Goal: Contribute content: Contribute content

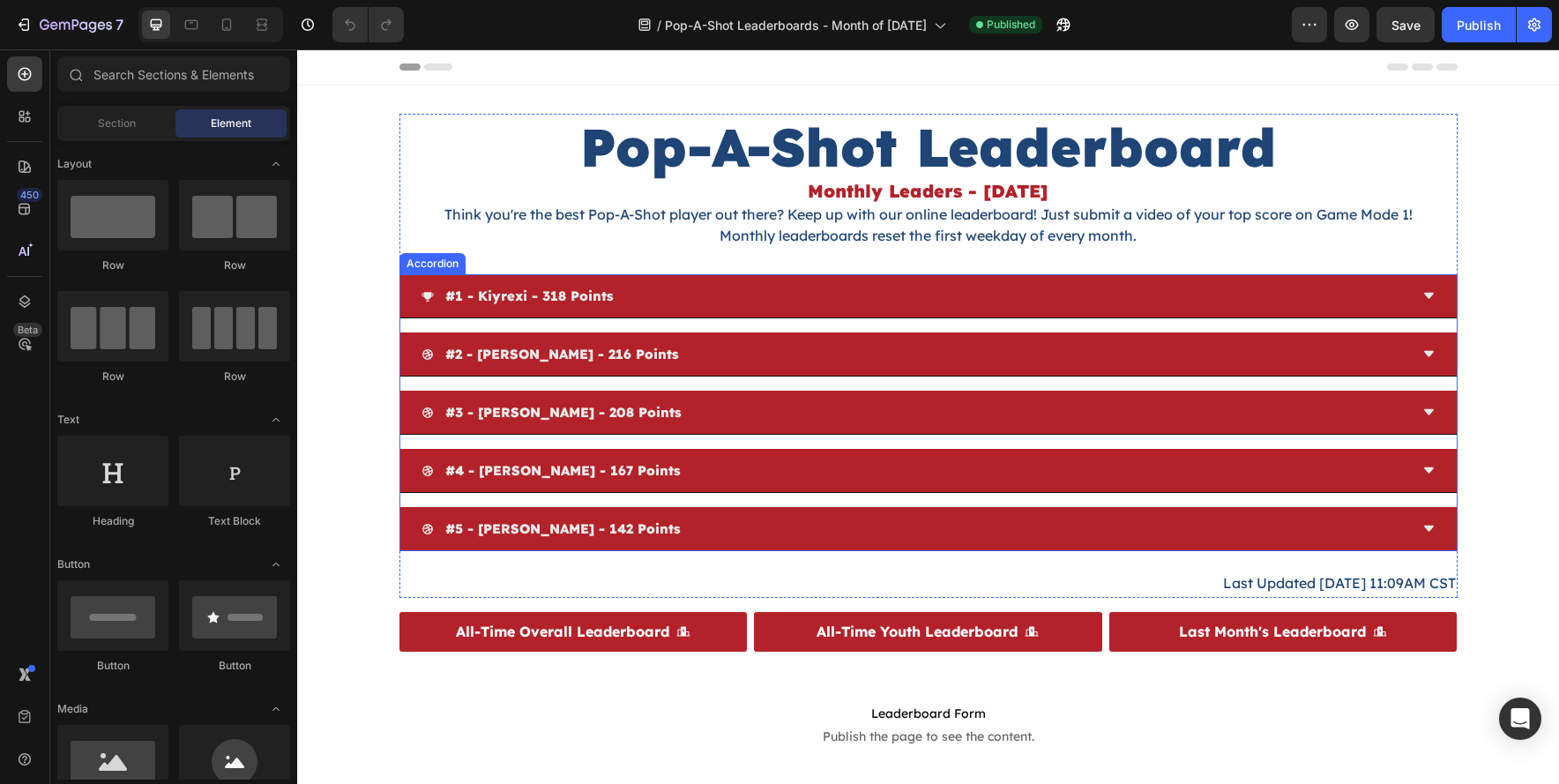
click at [634, 324] on div "#1 - kiyrexi - 318 points #2 - [PERSON_NAME] - 216 points #3 - [PERSON_NAME] - …" at bounding box center [928, 412] width 1058 height 277
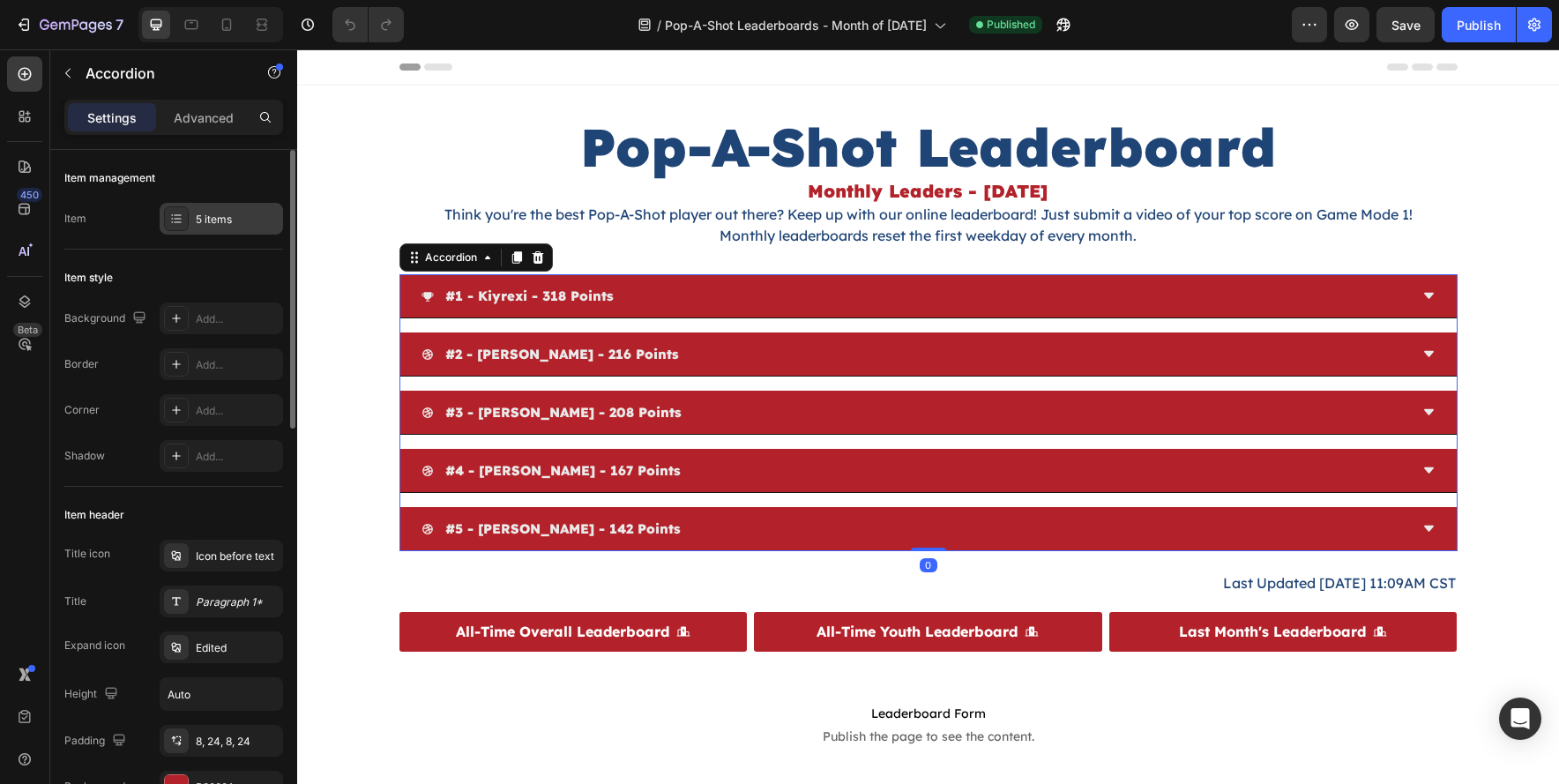
click at [238, 223] on div "5 items" at bounding box center [237, 219] width 83 height 16
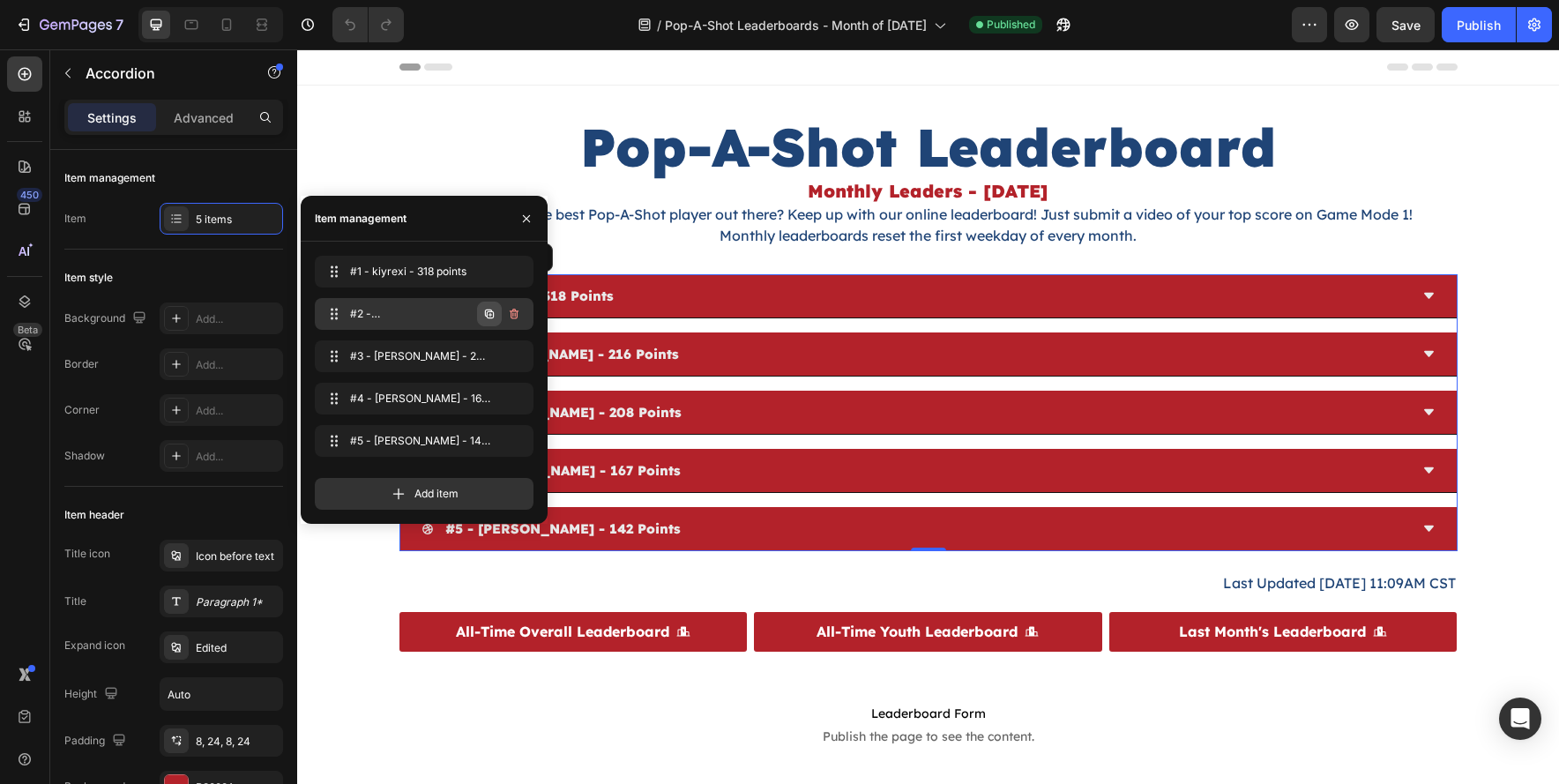
click at [489, 307] on icon "button" at bounding box center [489, 314] width 14 height 14
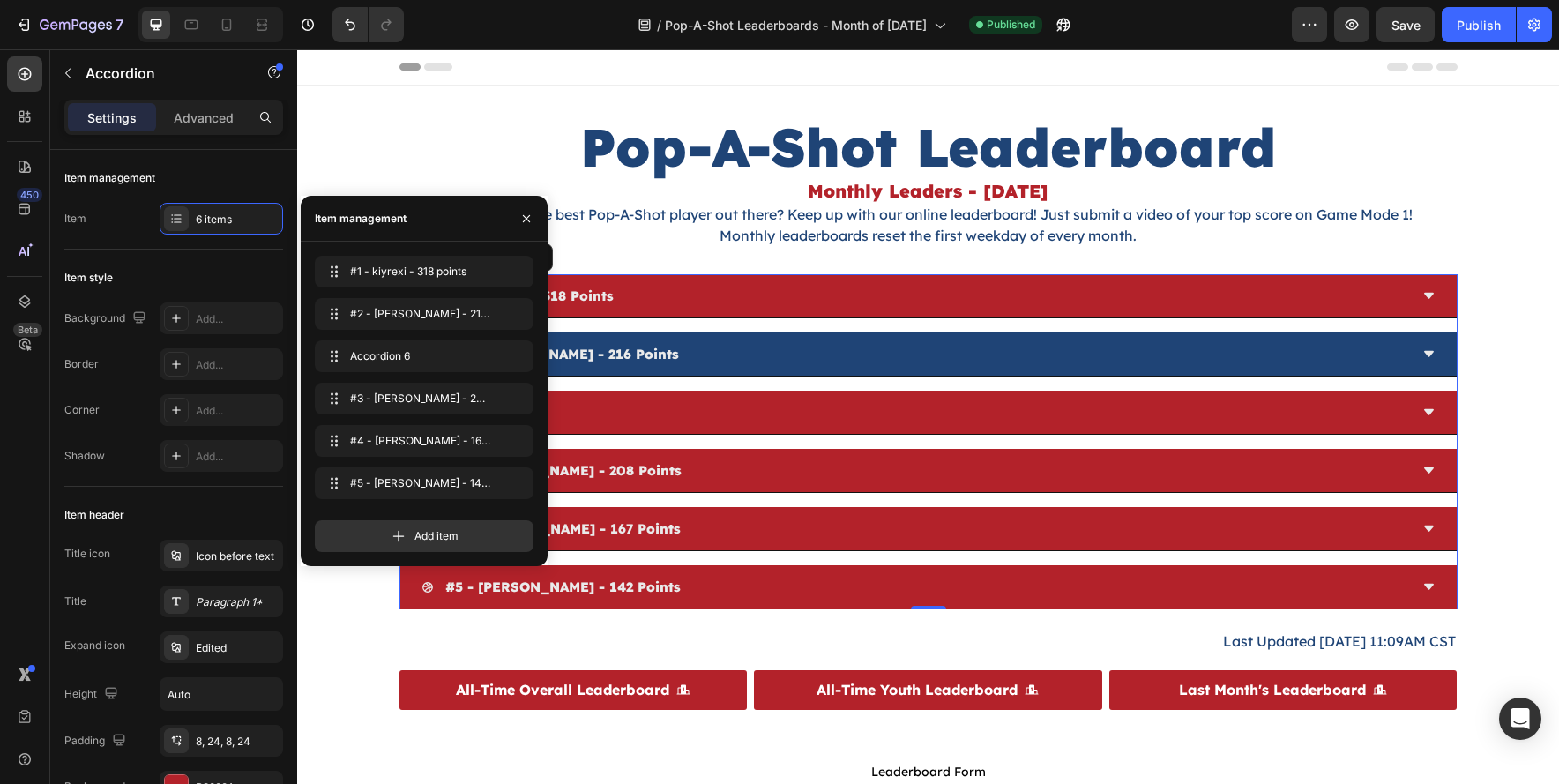
click at [604, 357] on p "#2 - [PERSON_NAME] - 216 points" at bounding box center [562, 353] width 234 height 23
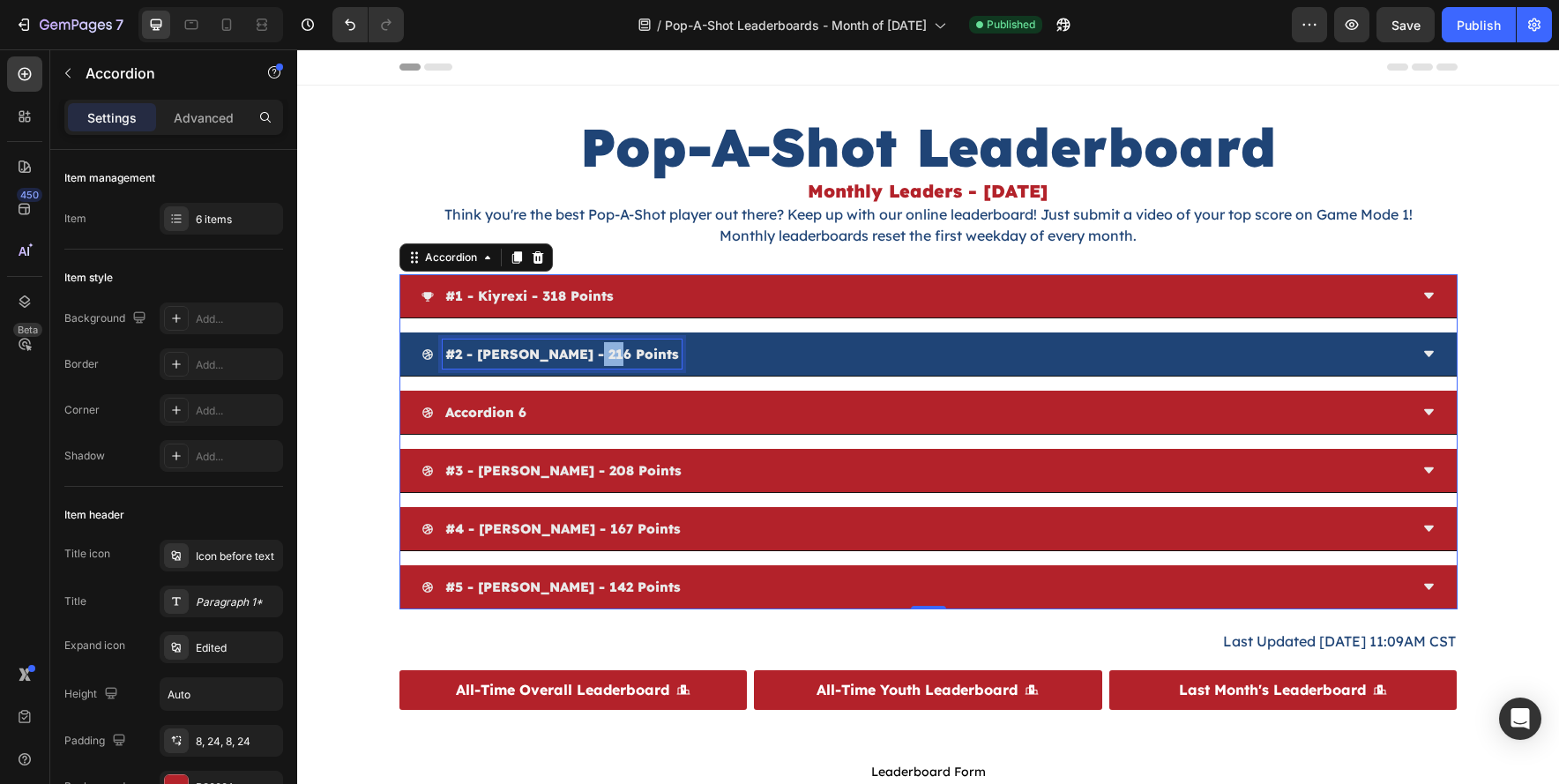
click at [604, 357] on p "#2 - [PERSON_NAME] - 216 points" at bounding box center [562, 353] width 234 height 23
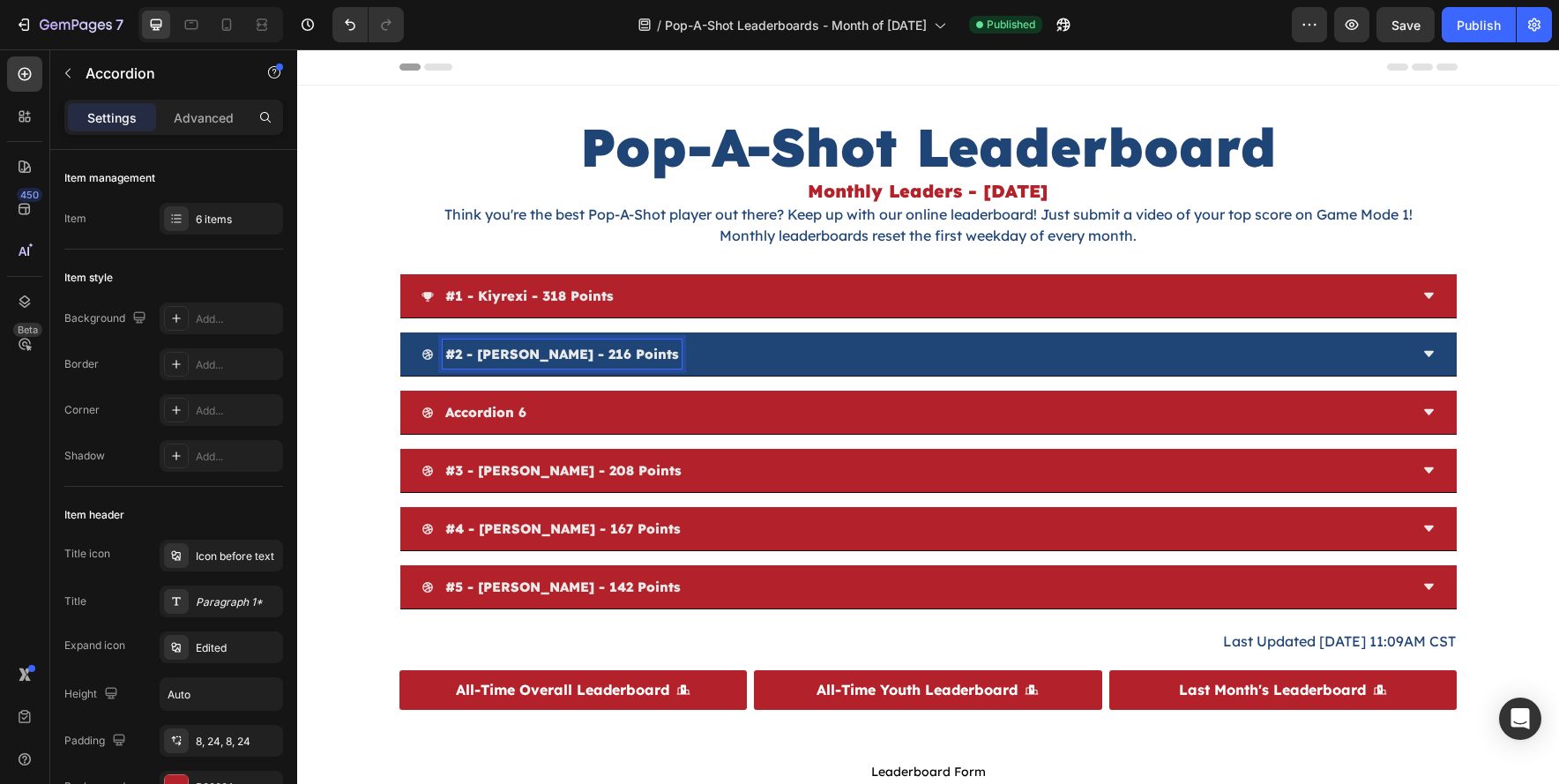
click at [549, 356] on p "#2 - [PERSON_NAME] - 216 points" at bounding box center [562, 353] width 234 height 23
click at [567, 356] on p "#2 - [PERSON_NAME] - 216 points" at bounding box center [562, 353] width 234 height 23
click at [570, 357] on p "#2 - [PERSON_NAME] - 216 points" at bounding box center [562, 353] width 234 height 23
click at [609, 357] on p "#2 - [PERSON_NAME] - 216 points" at bounding box center [562, 353] width 234 height 23
click at [596, 357] on p "#2 - [PERSON_NAME] - 216 points" at bounding box center [562, 353] width 234 height 23
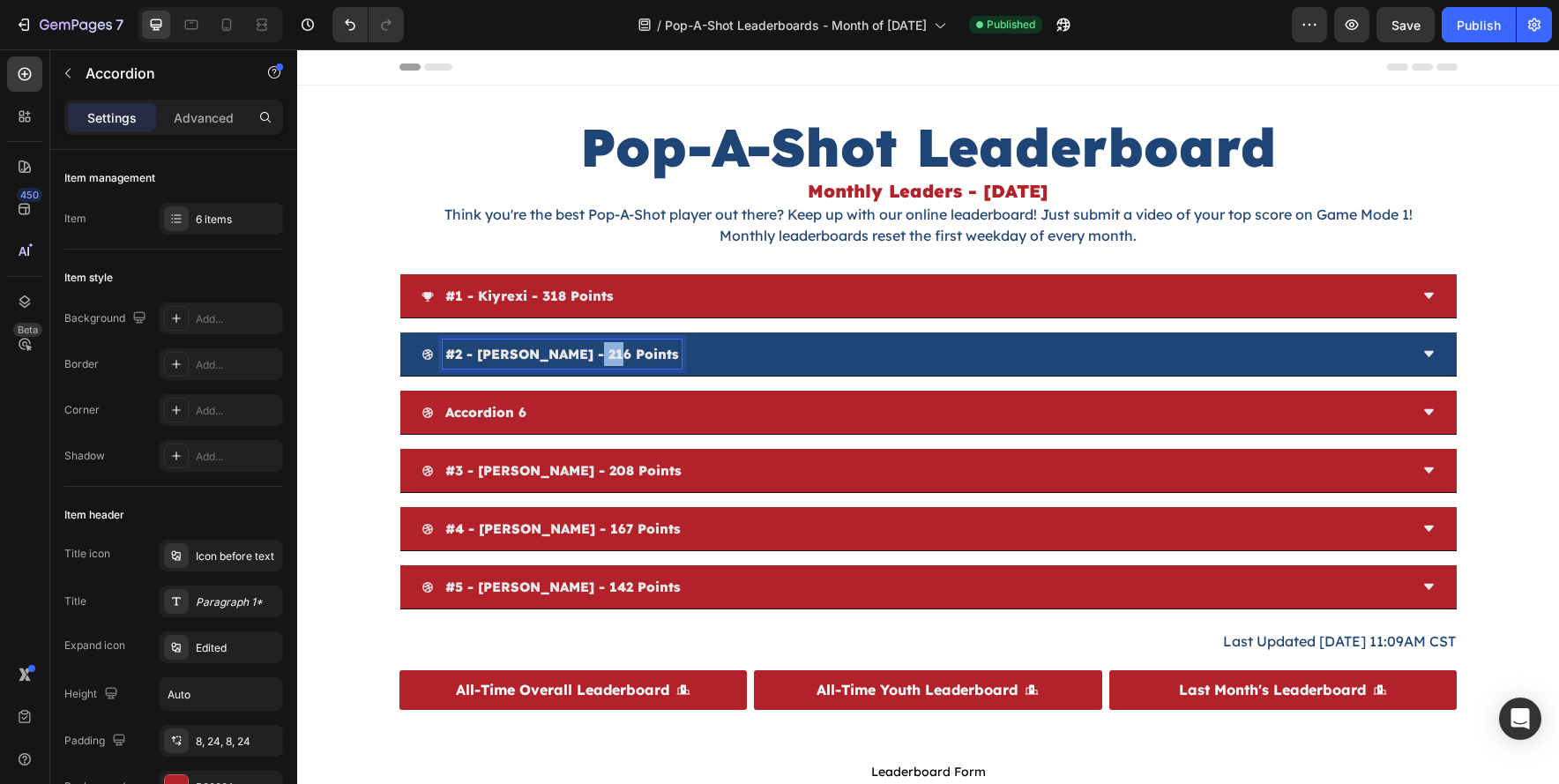
click at [596, 357] on p "#2 - shawn seeley - 216 points" at bounding box center [562, 353] width 234 height 23
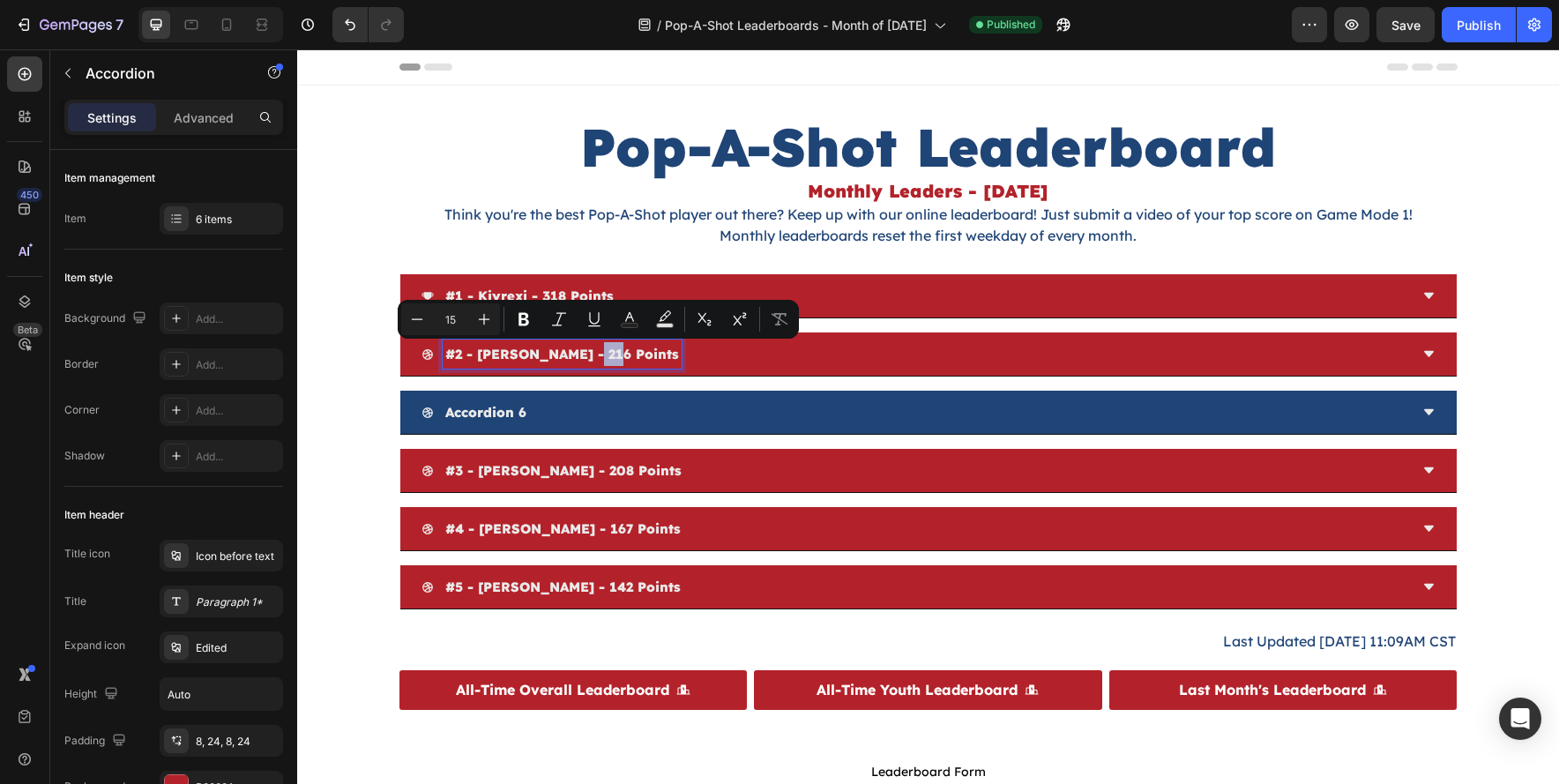
click at [546, 412] on div "accordion 6" at bounding box center [915, 412] width 987 height 29
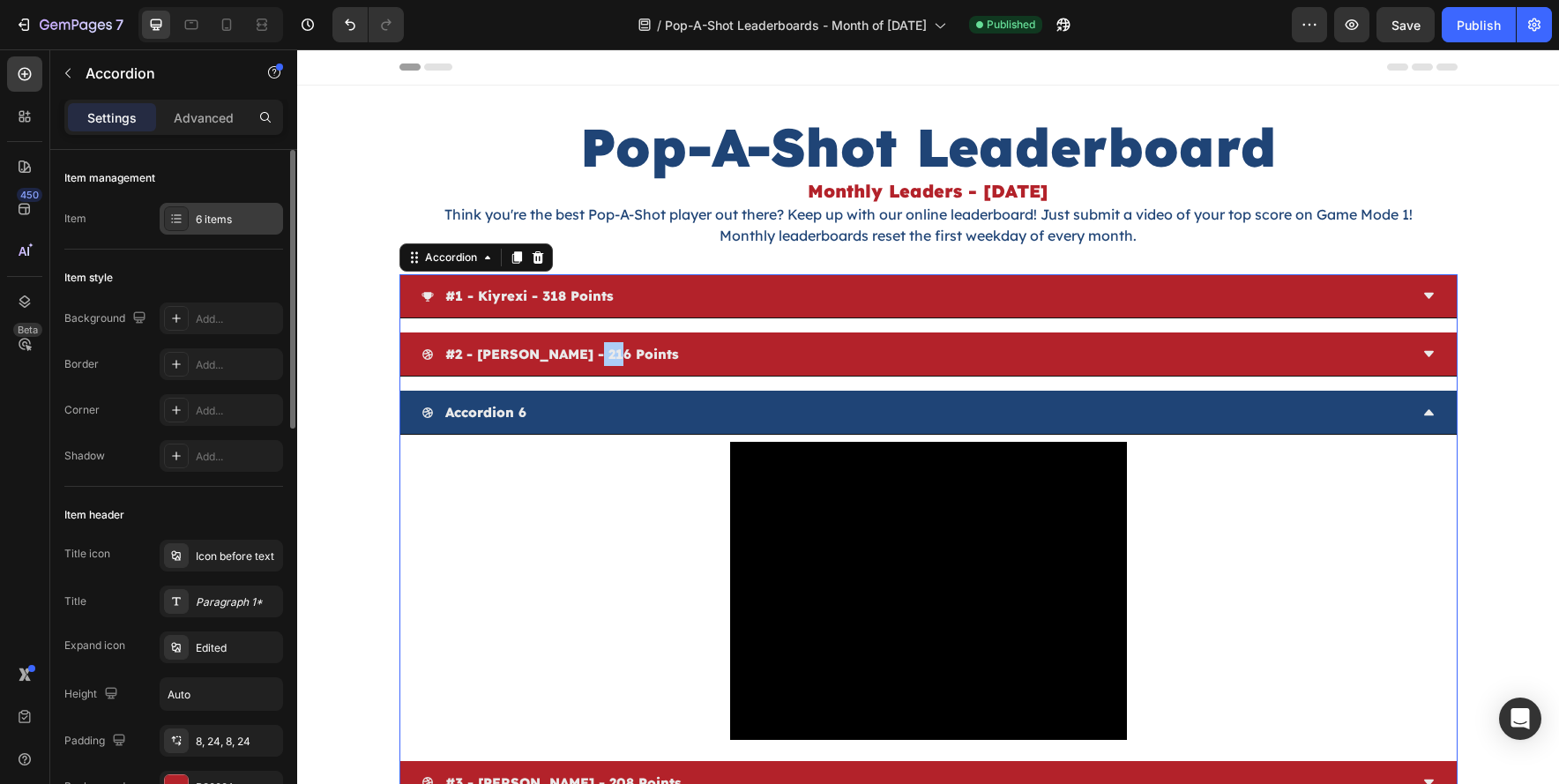
click at [177, 223] on icon at bounding box center [178, 222] width 8 height 1
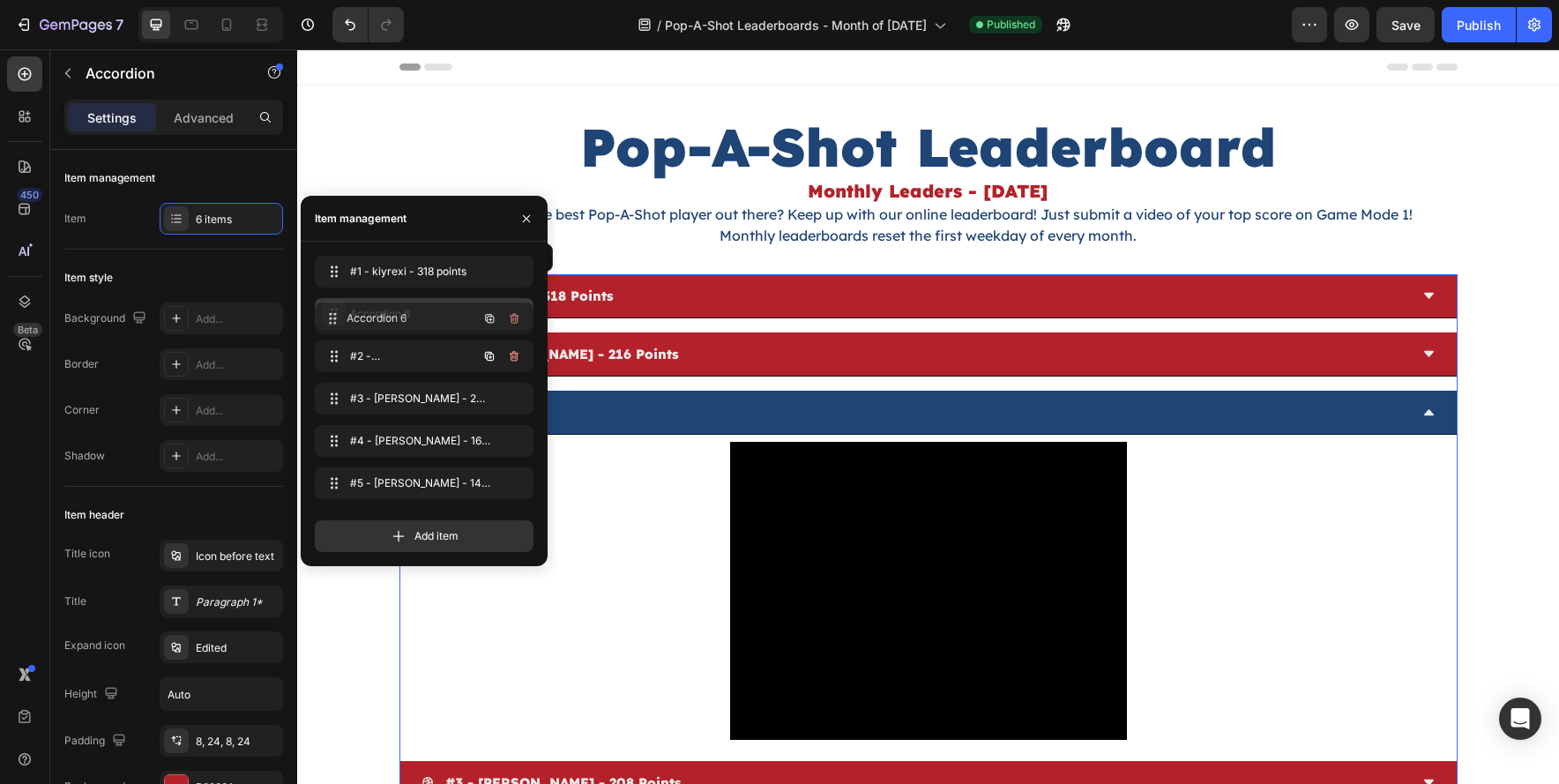
drag, startPoint x: 327, startPoint y: 352, endPoint x: 327, endPoint y: 314, distance: 38.0
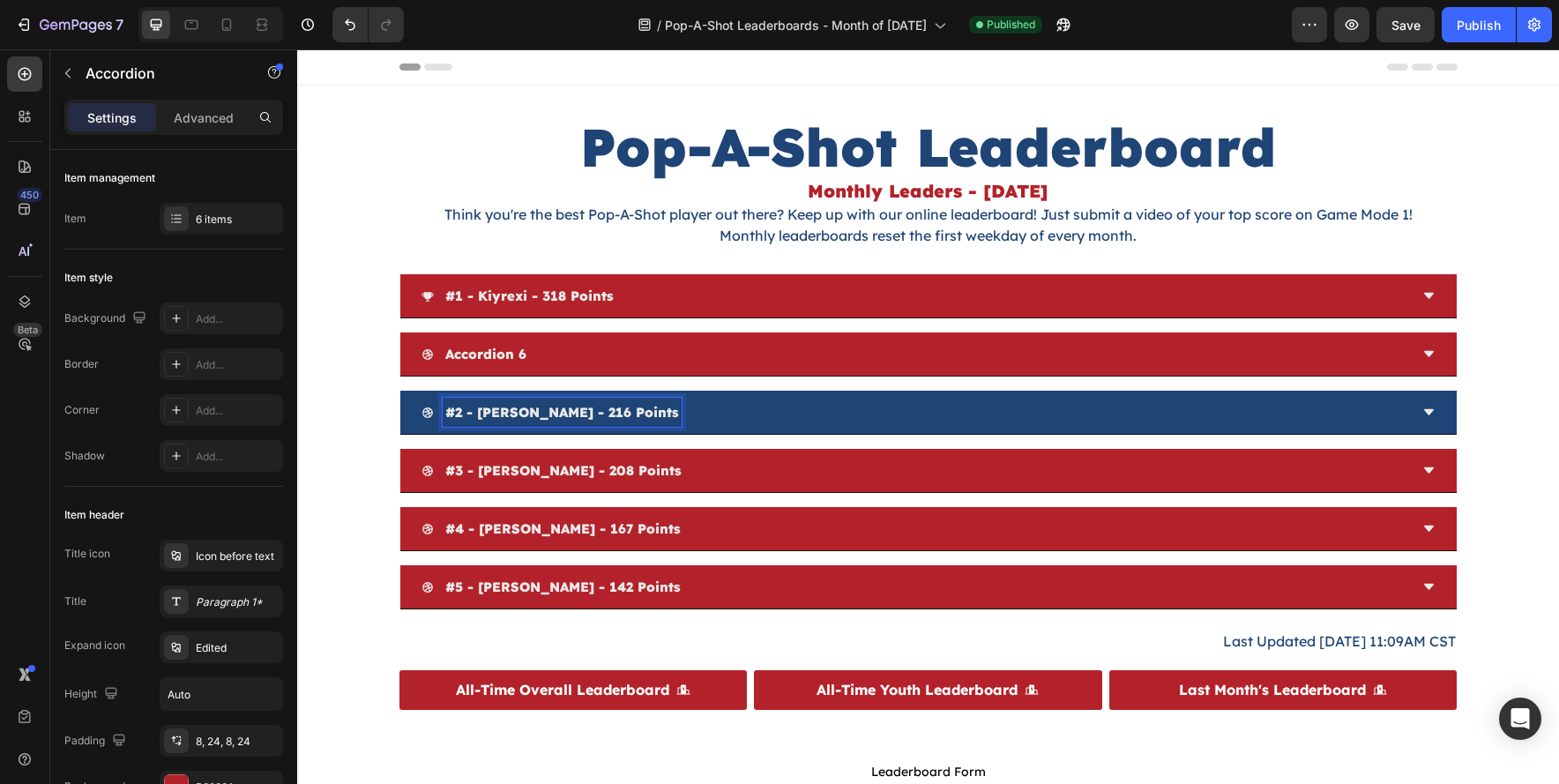
click at [459, 413] on p "#2 - shawn seeley - 216 points" at bounding box center [562, 411] width 234 height 23
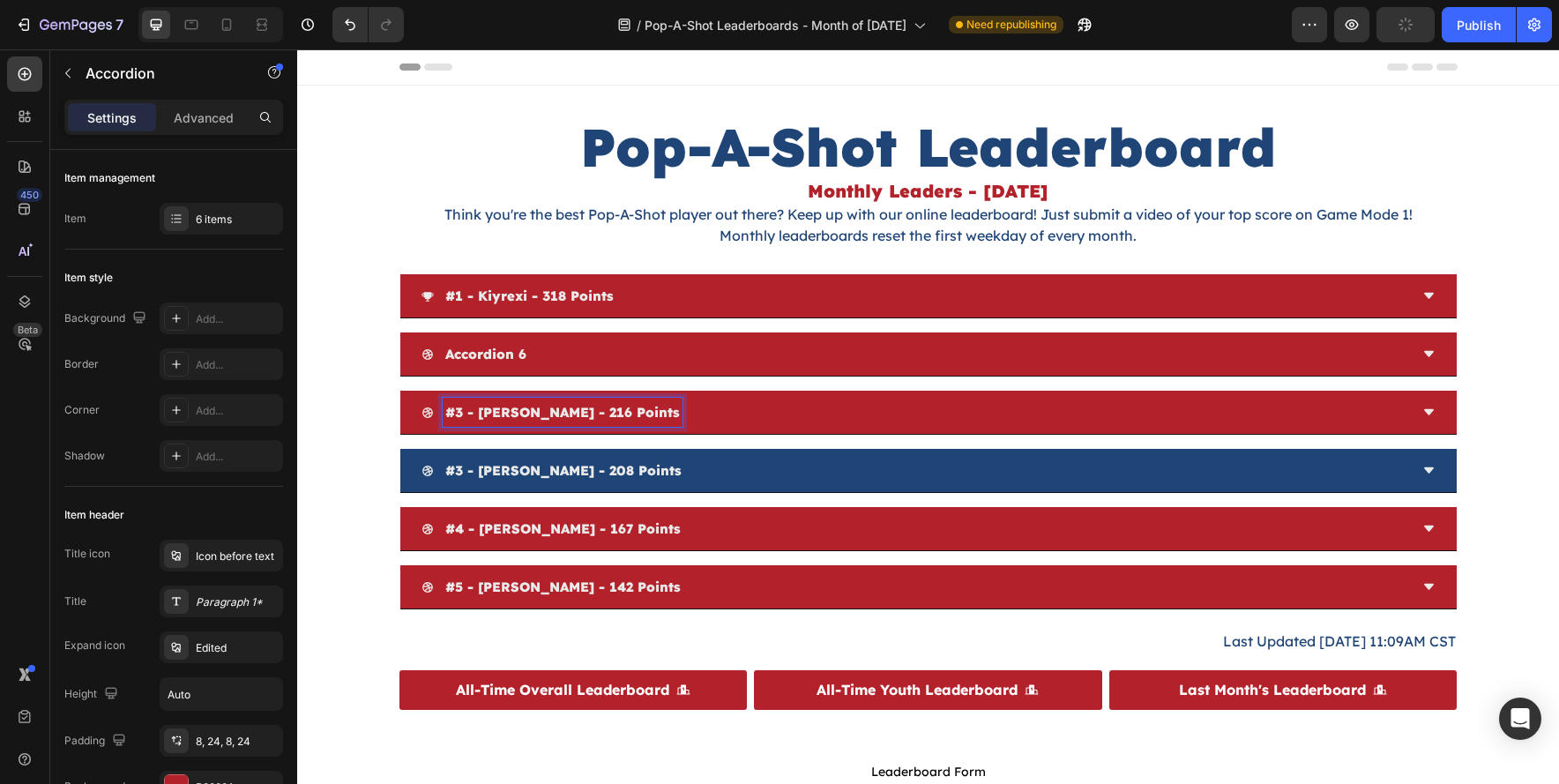
click at [460, 471] on p "#3 - ethan rindlisbacher - 208 points" at bounding box center [563, 469] width 237 height 23
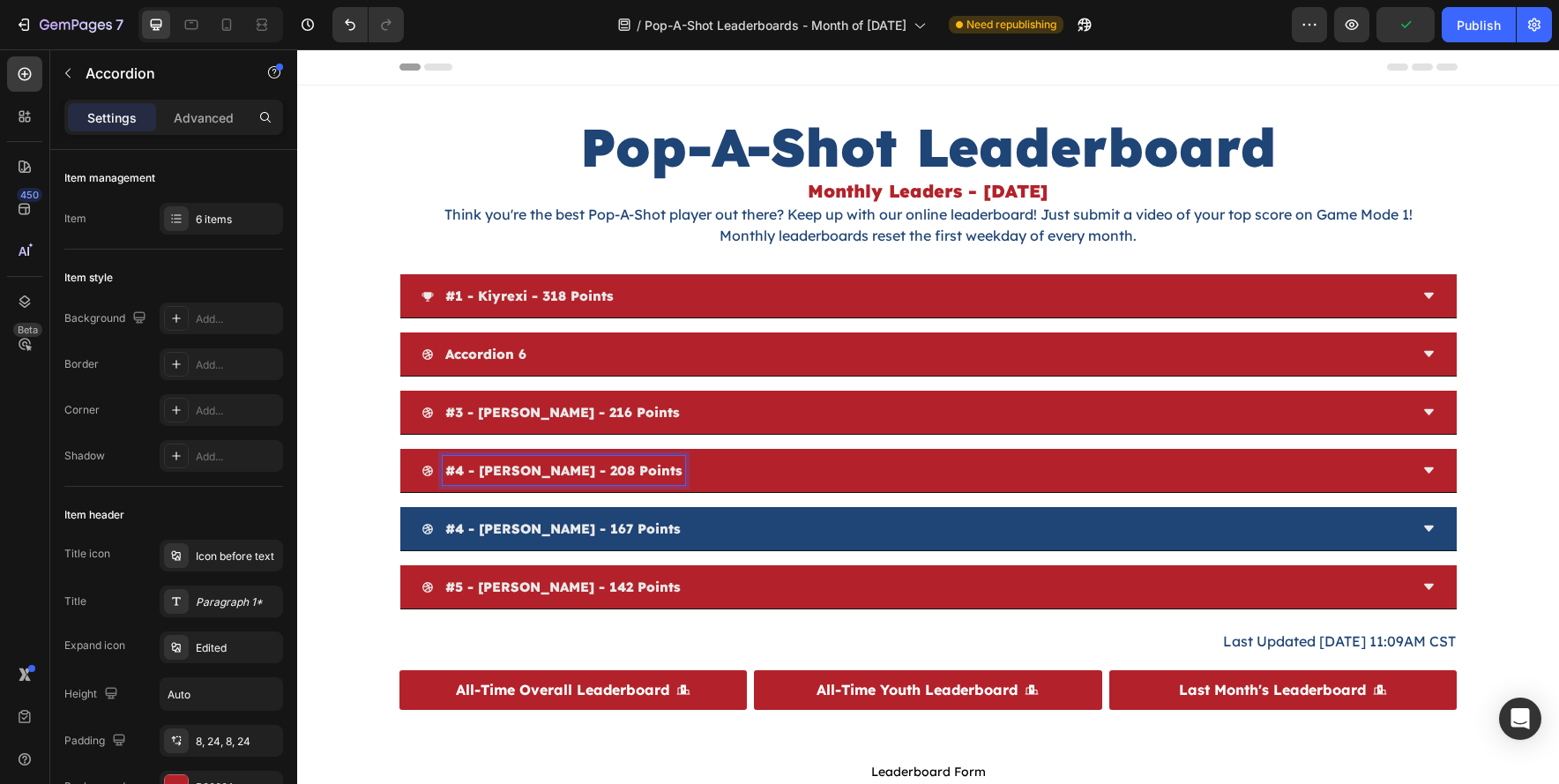
click at [463, 529] on p "#4 - scott setzke - 167 points" at bounding box center [563, 528] width 236 height 23
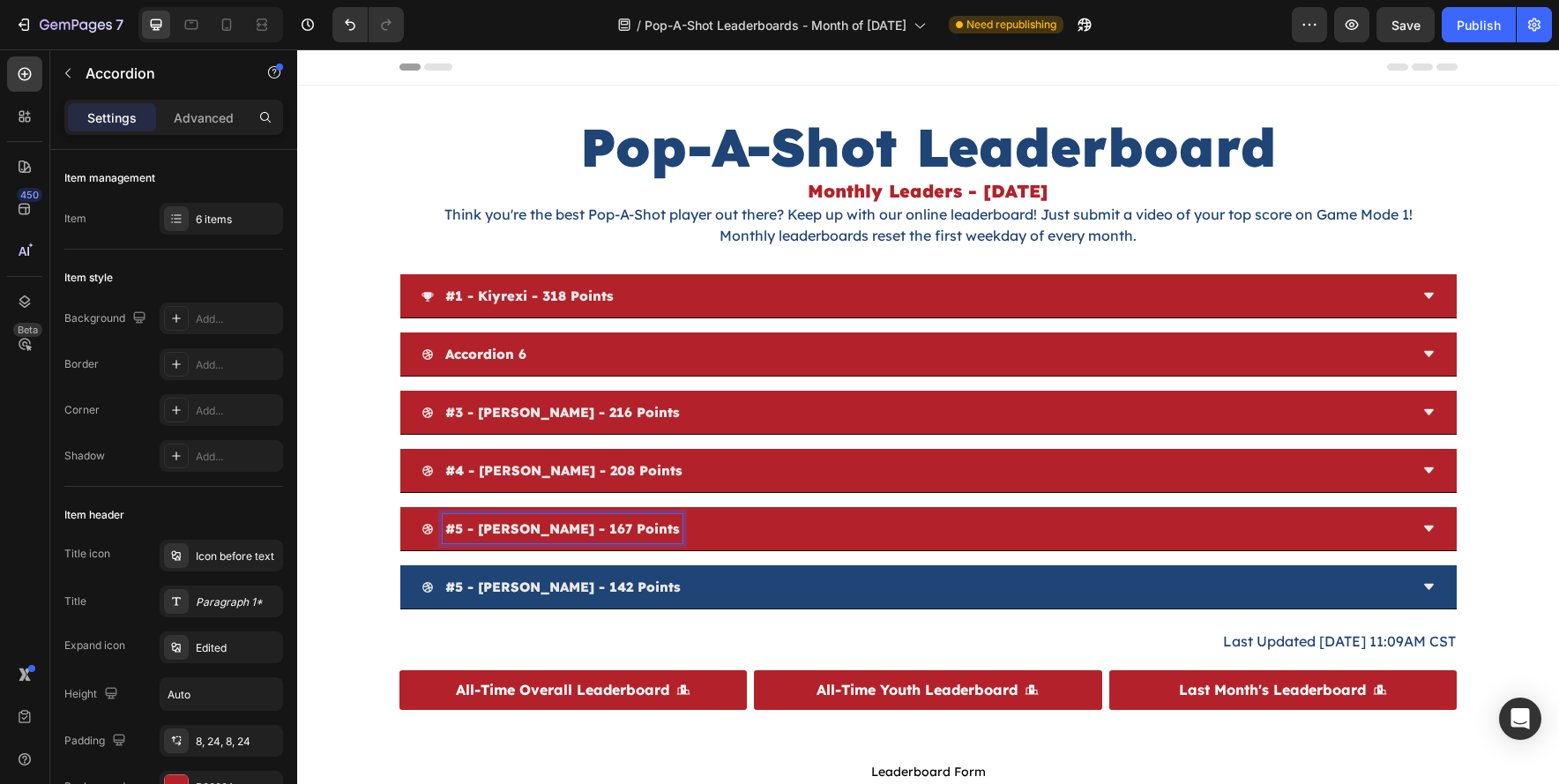
click at [458, 586] on p "#5 - james w. brown - 142 points" at bounding box center [563, 586] width 236 height 23
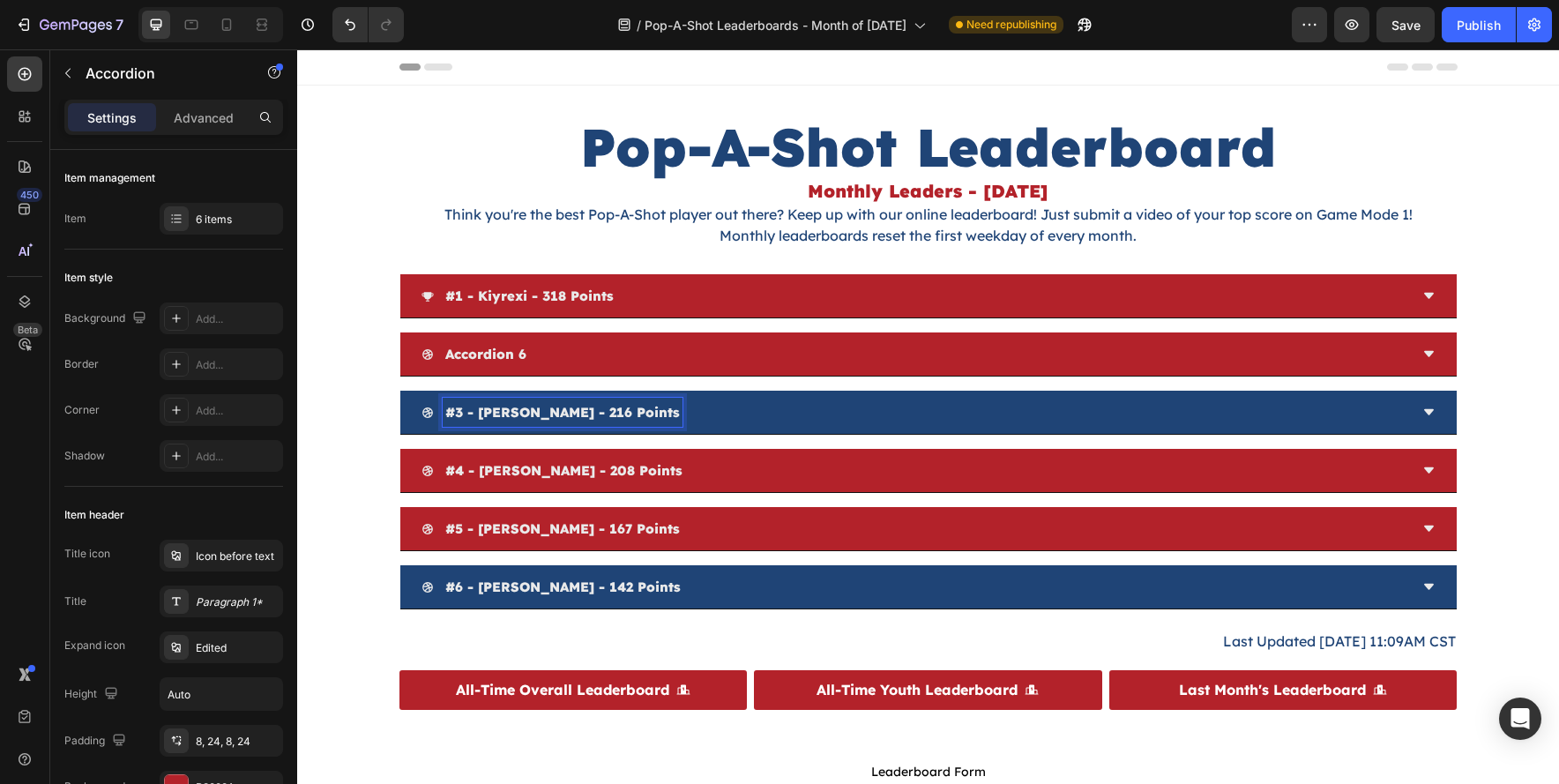
click at [513, 412] on p "#3 - shawn seeley - 216 points" at bounding box center [563, 411] width 235 height 23
copy p "#3 - shawn seeley - 216 points"
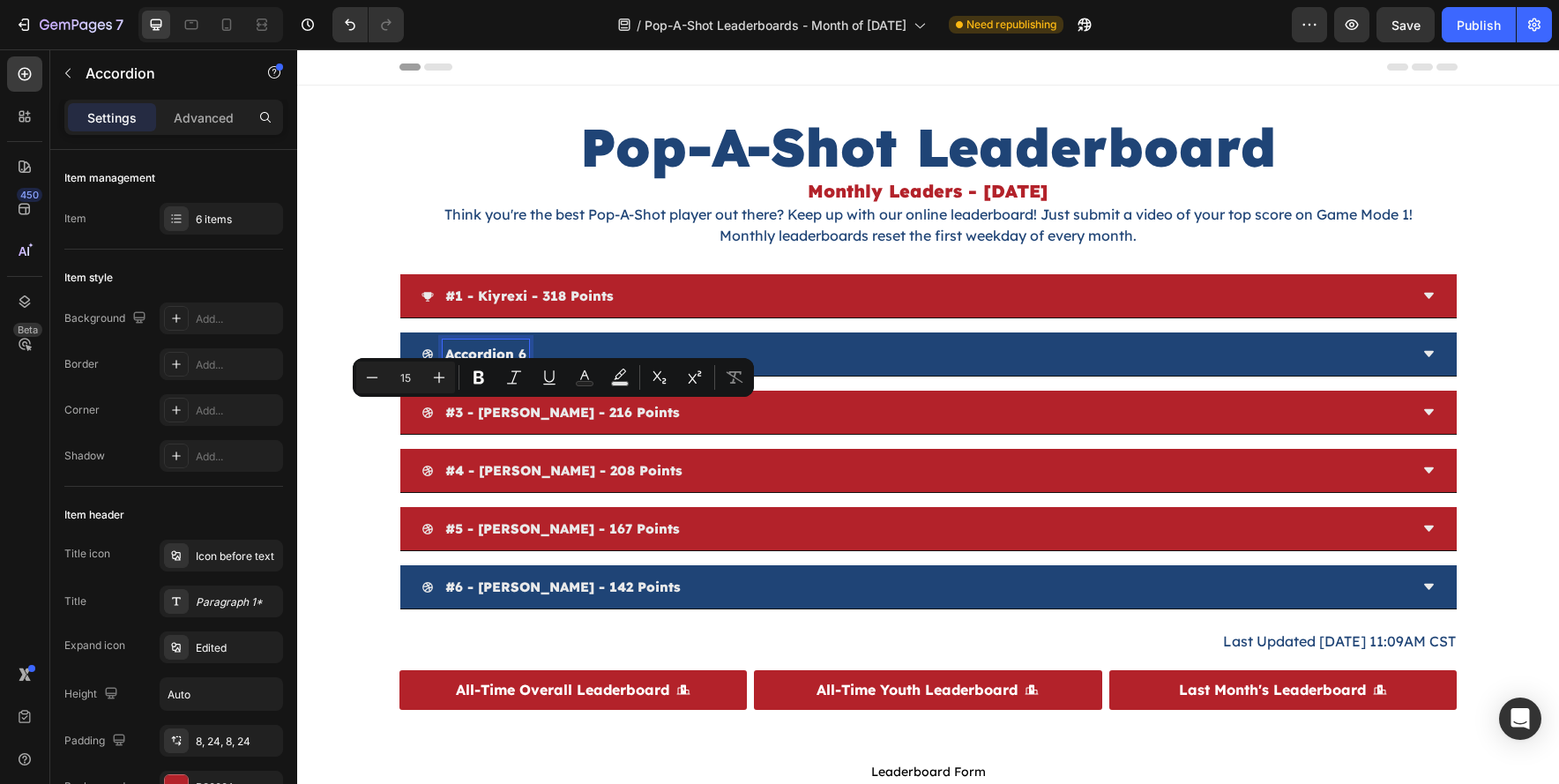
click at [486, 352] on p "accordion 6" at bounding box center [486, 353] width 81 height 23
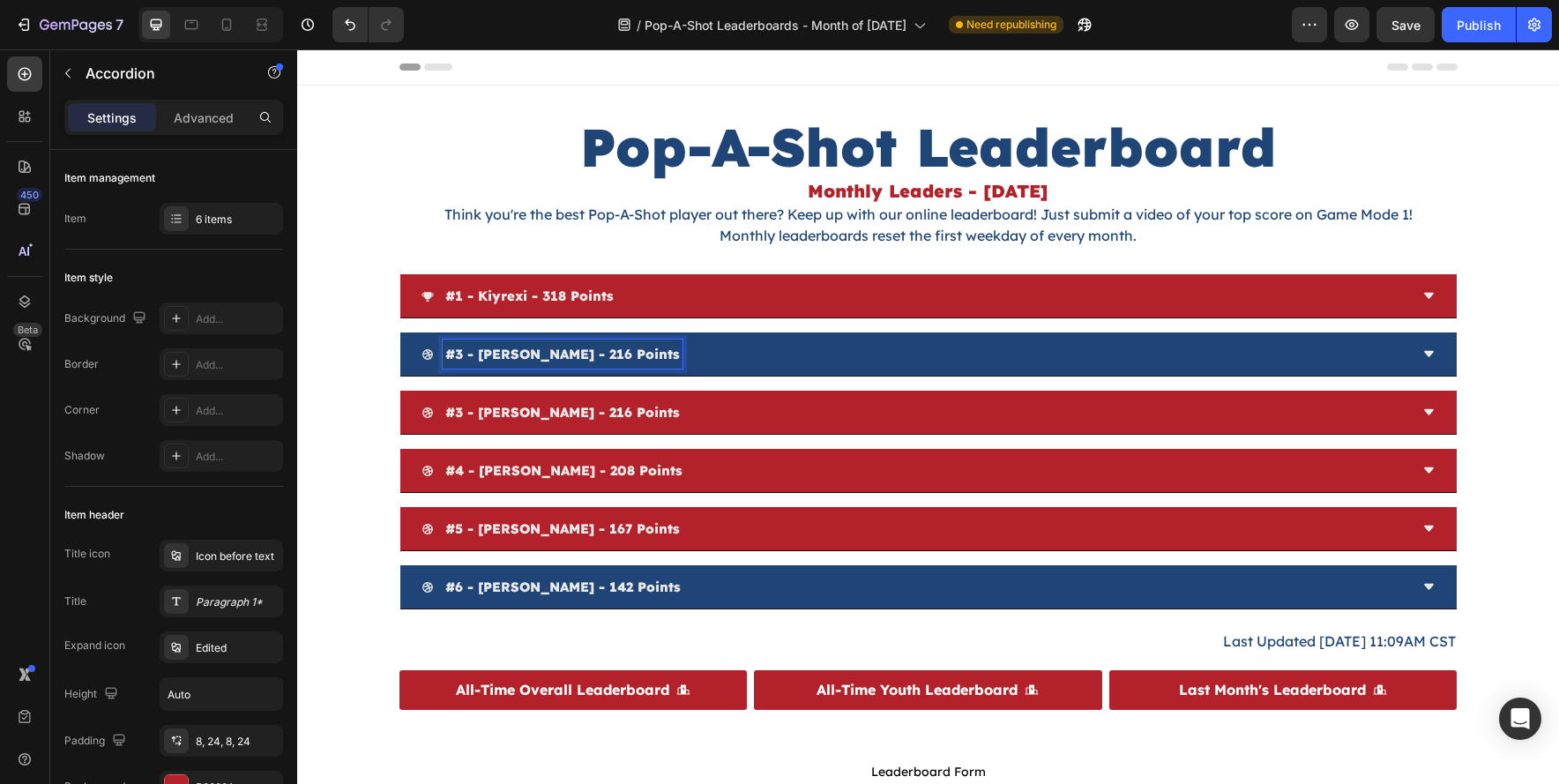
click at [461, 355] on p "#3 - shawn seeley - 216 points" at bounding box center [563, 353] width 235 height 23
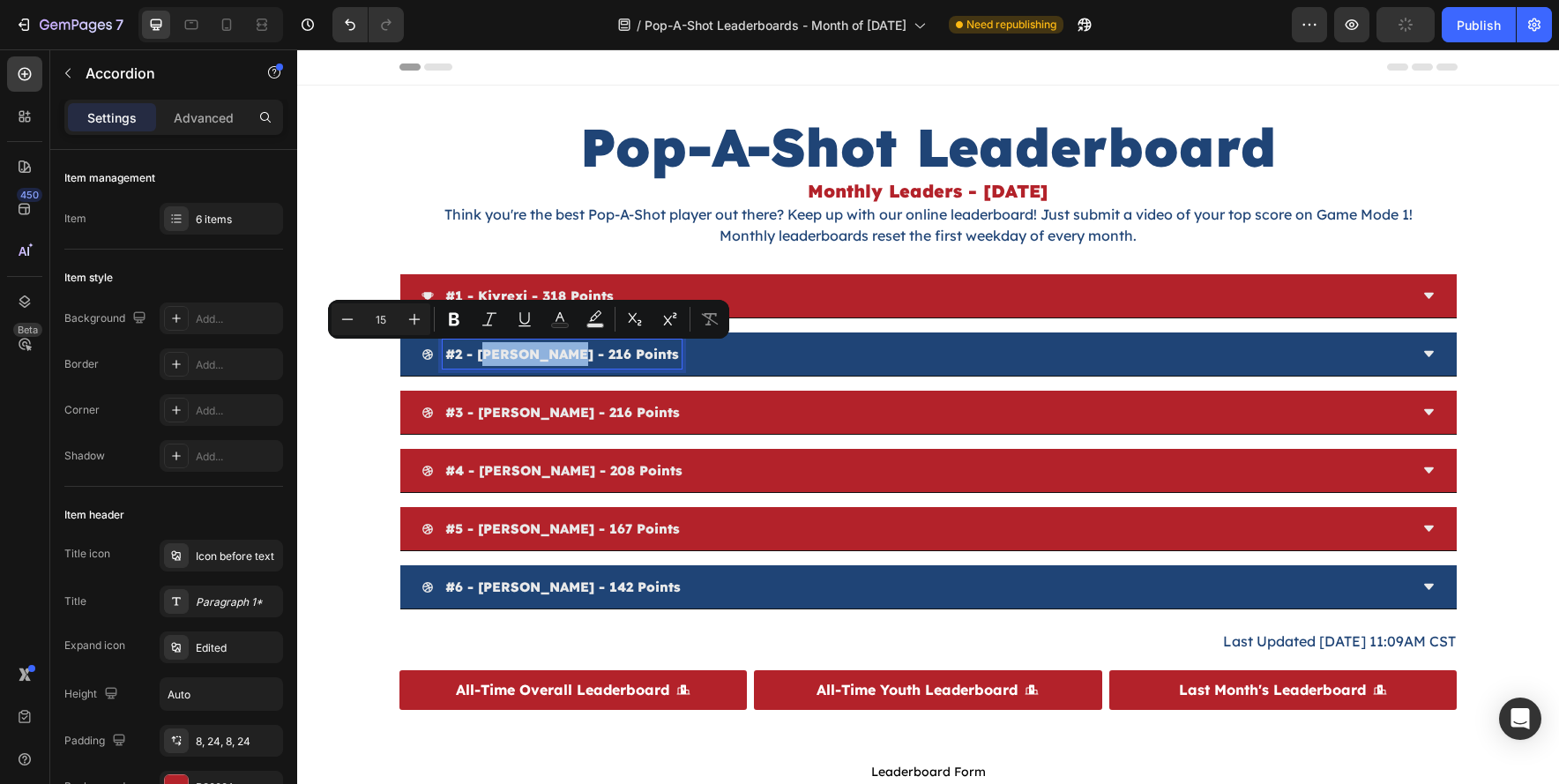
drag, startPoint x: 567, startPoint y: 356, endPoint x: 483, endPoint y: 357, distance: 84.0
click at [483, 357] on p "#2 - shawn seeley - 216 points" at bounding box center [562, 353] width 234 height 23
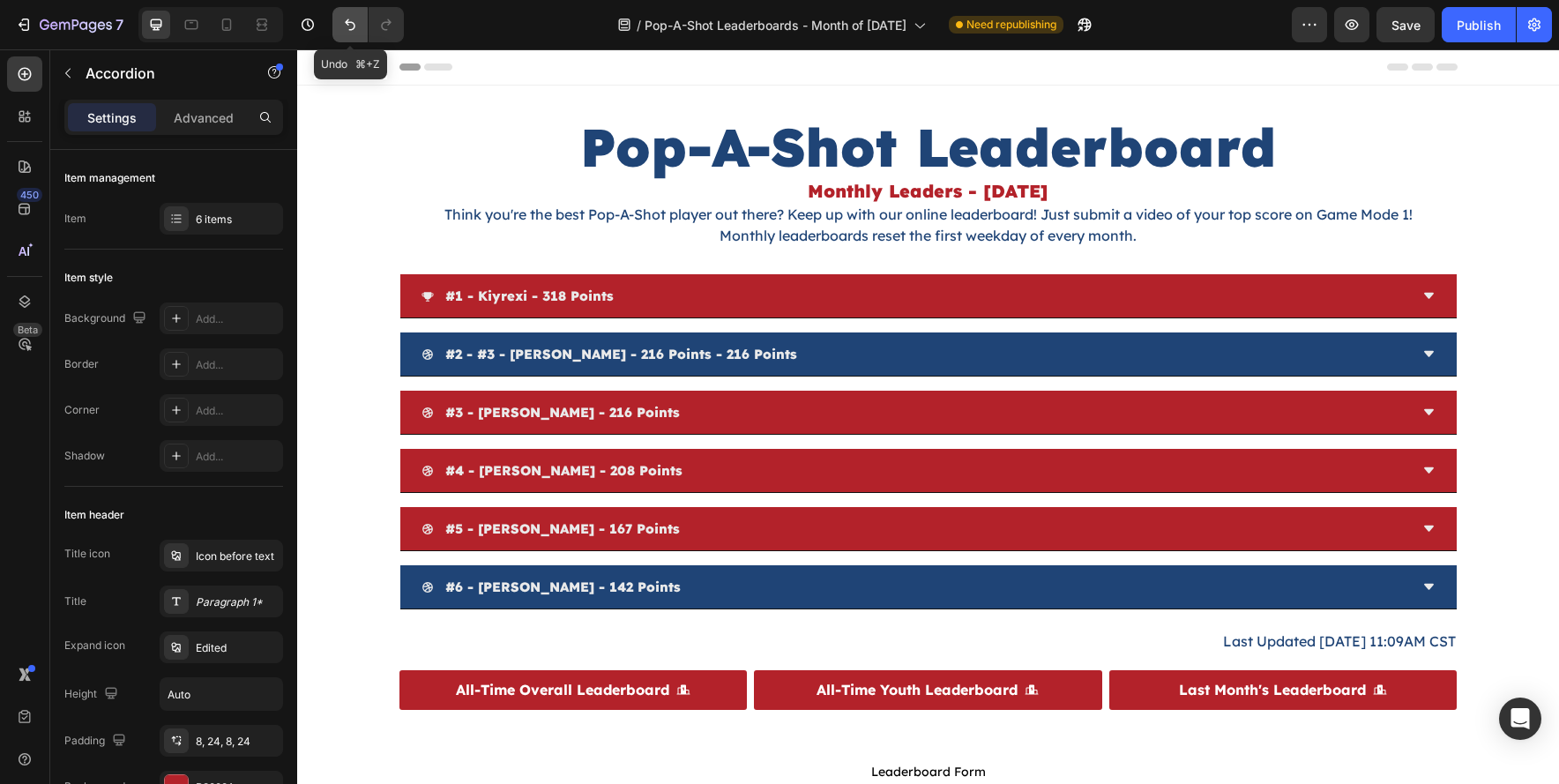
click at [355, 28] on icon "Undo/Redo" at bounding box center [349, 24] width 18 height 18
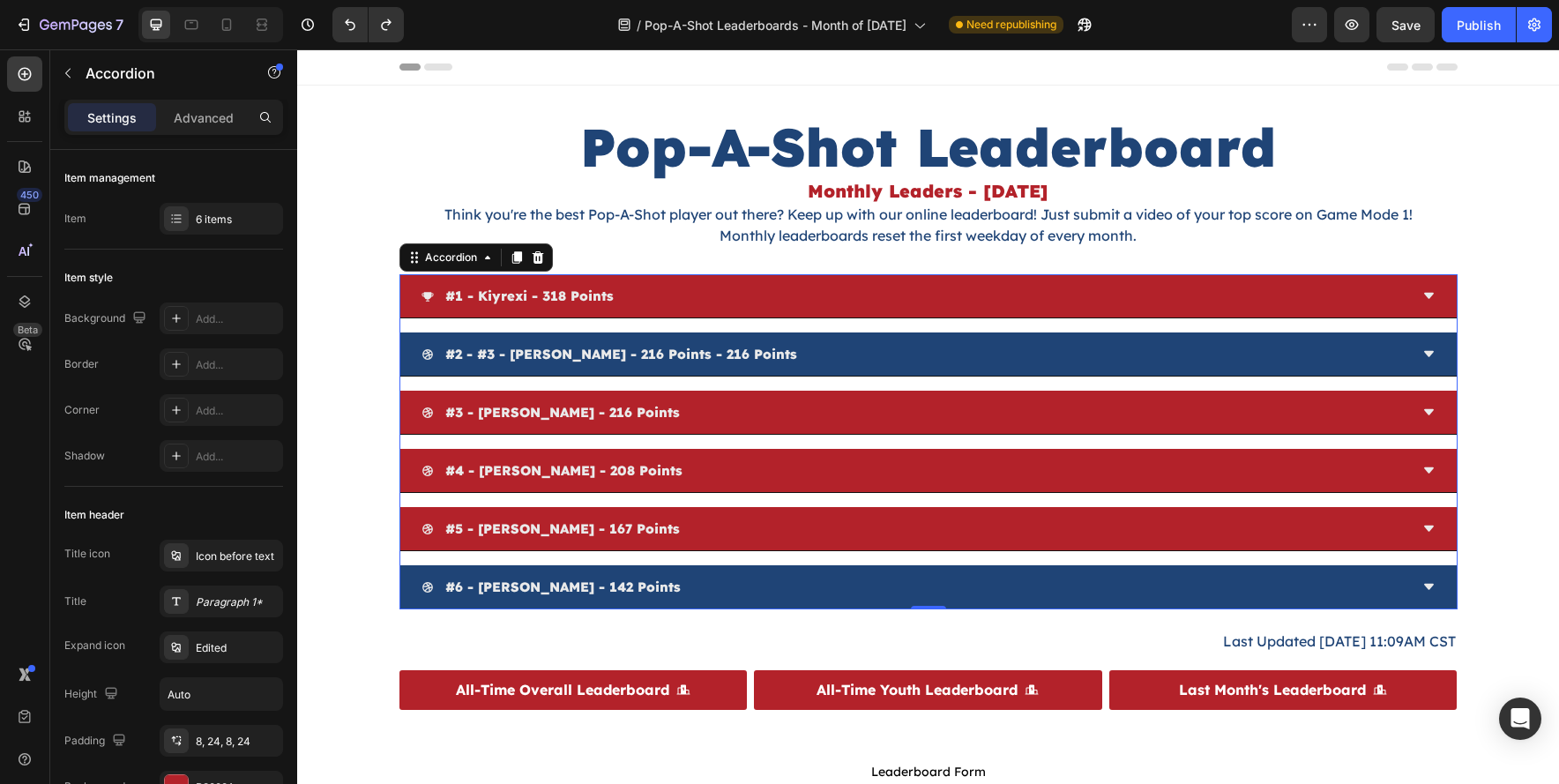
click at [572, 386] on div "#1 - kiyrexi - 318 points #2 - #3 - shawn seeley - 216 points - 216 points #3 -…" at bounding box center [928, 441] width 1058 height 335
click at [343, 17] on icon "Undo/Redo" at bounding box center [349, 24] width 18 height 18
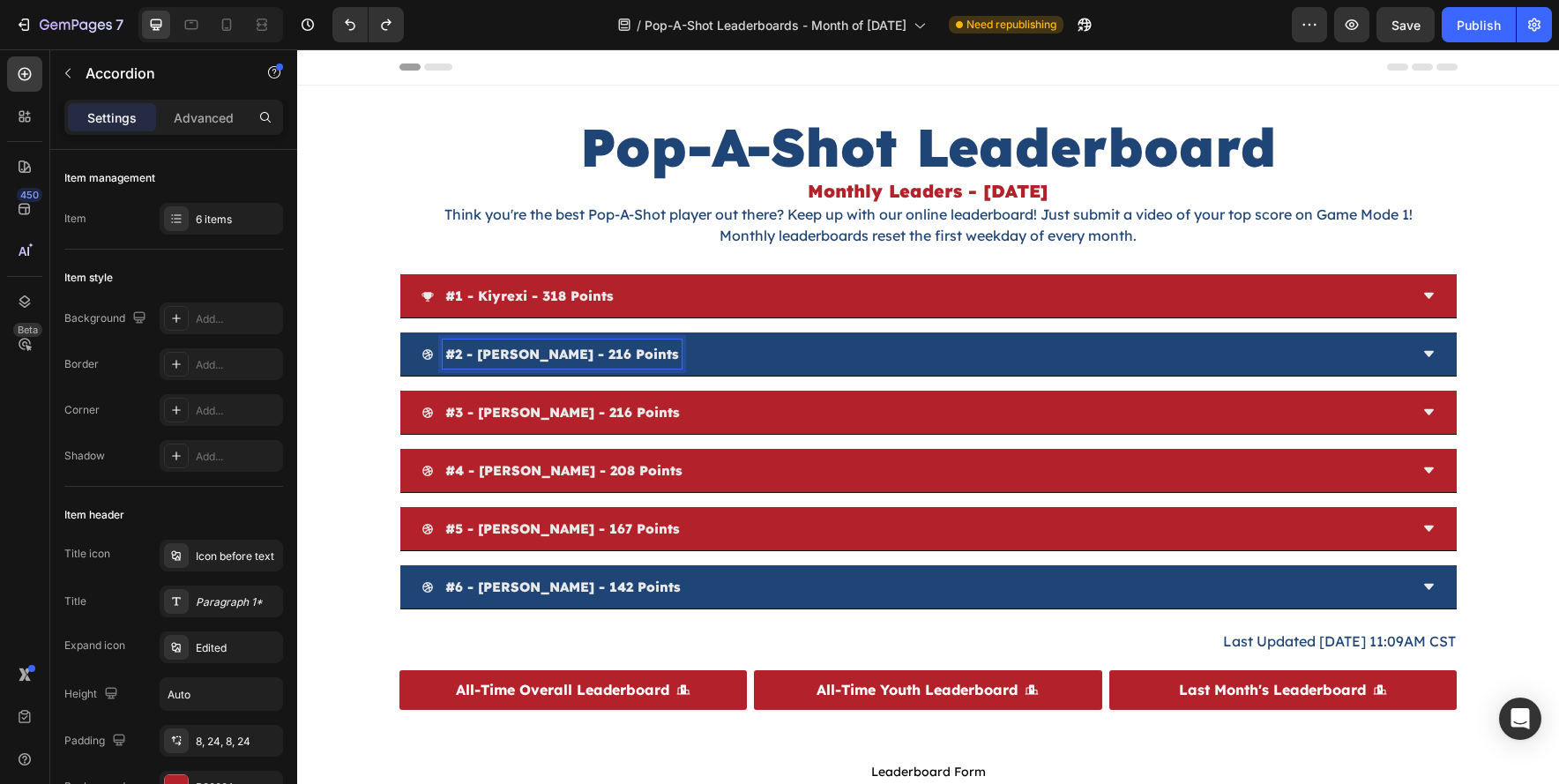
click at [475, 357] on p "#2 - shawn seeley - 216 points" at bounding box center [562, 353] width 234 height 23
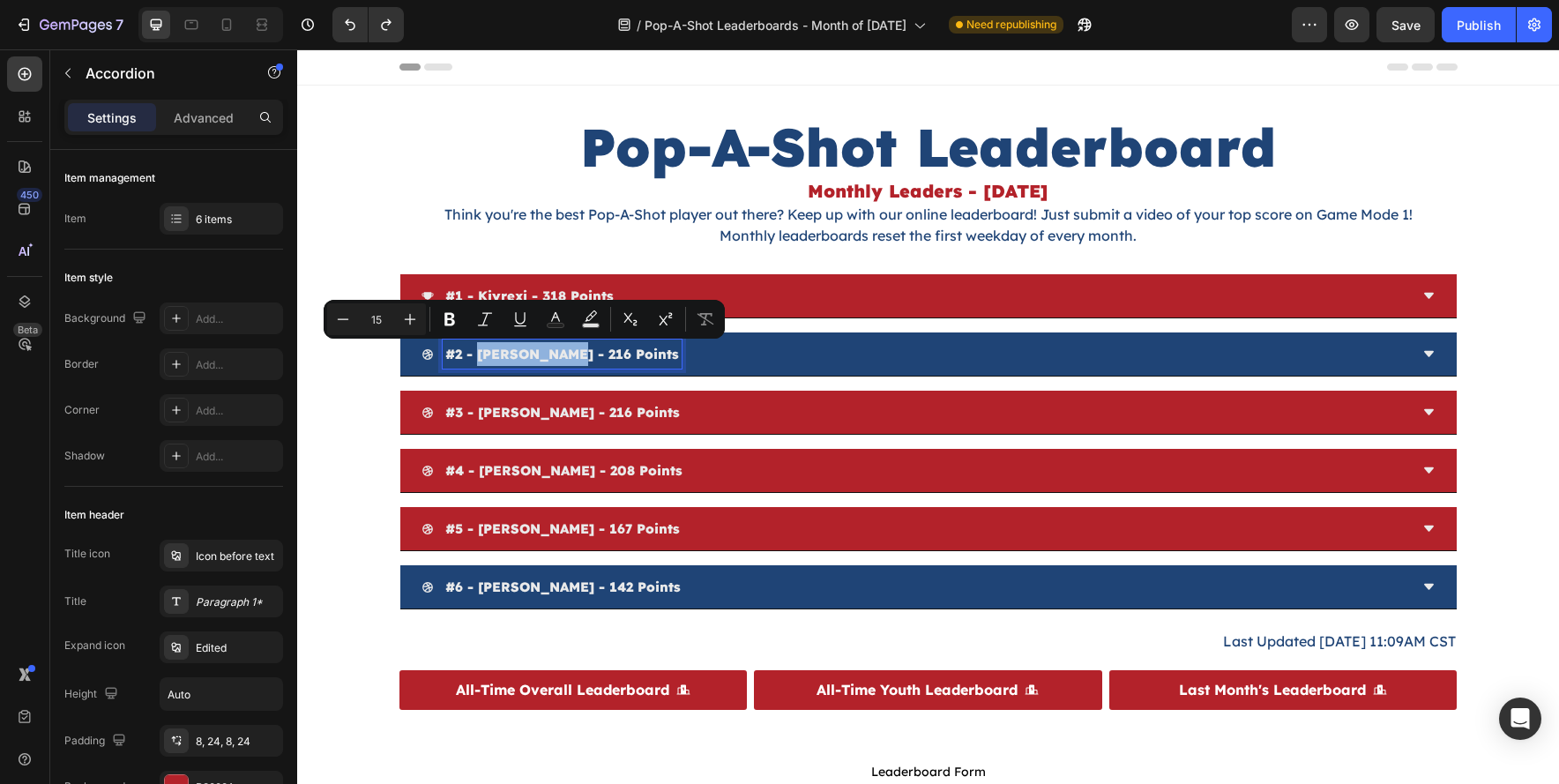
drag, startPoint x: 476, startPoint y: 357, endPoint x: 555, endPoint y: 357, distance: 79.0
click at [555, 357] on p "#2 - shawn seeley - 216 points" at bounding box center [562, 353] width 234 height 23
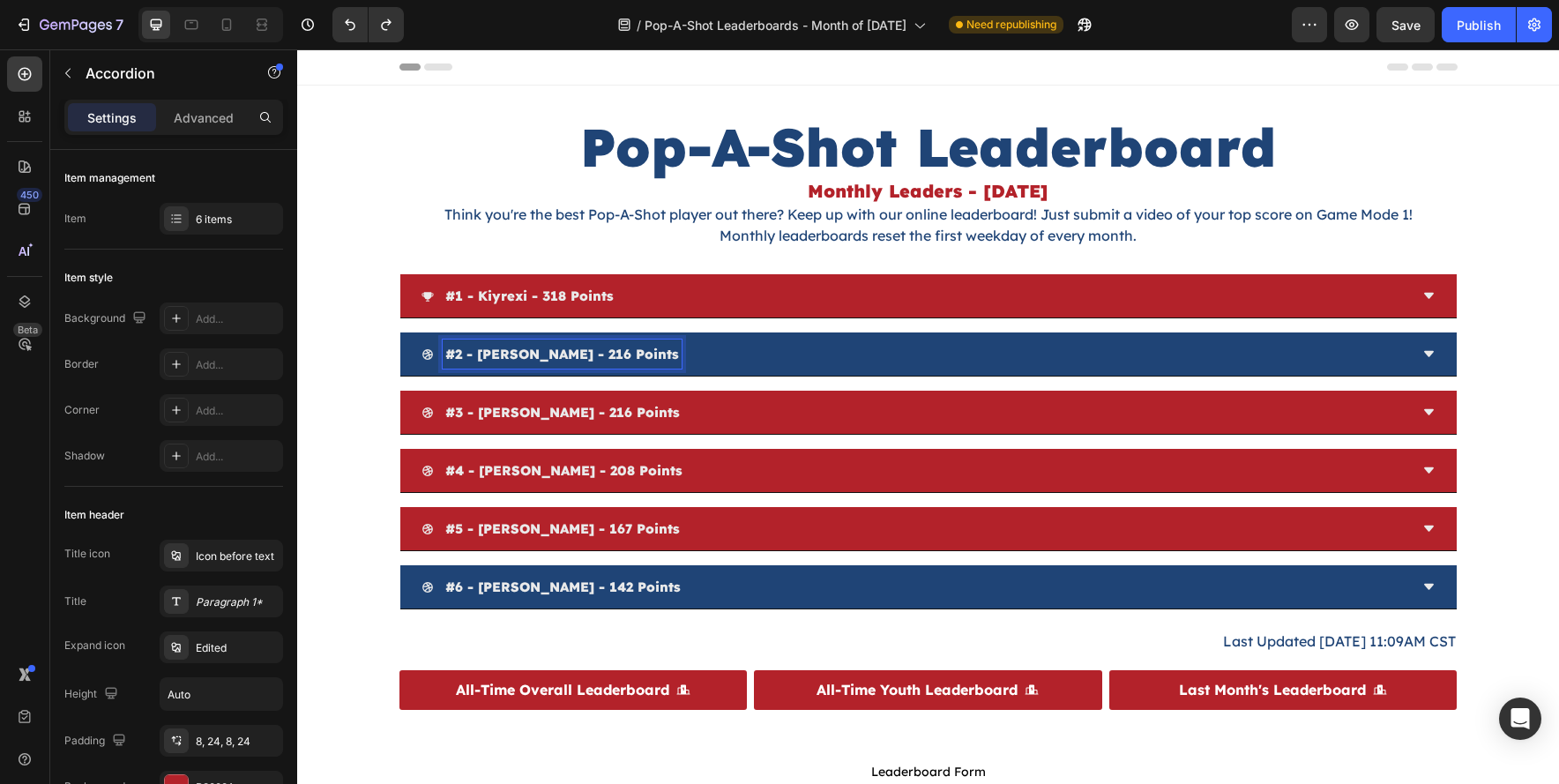
click at [592, 351] on p "#2 - Cory Persson - 216 points" at bounding box center [562, 353] width 234 height 23
click at [693, 346] on div "#2 - Cory Persson - 290 points" at bounding box center [915, 354] width 987 height 29
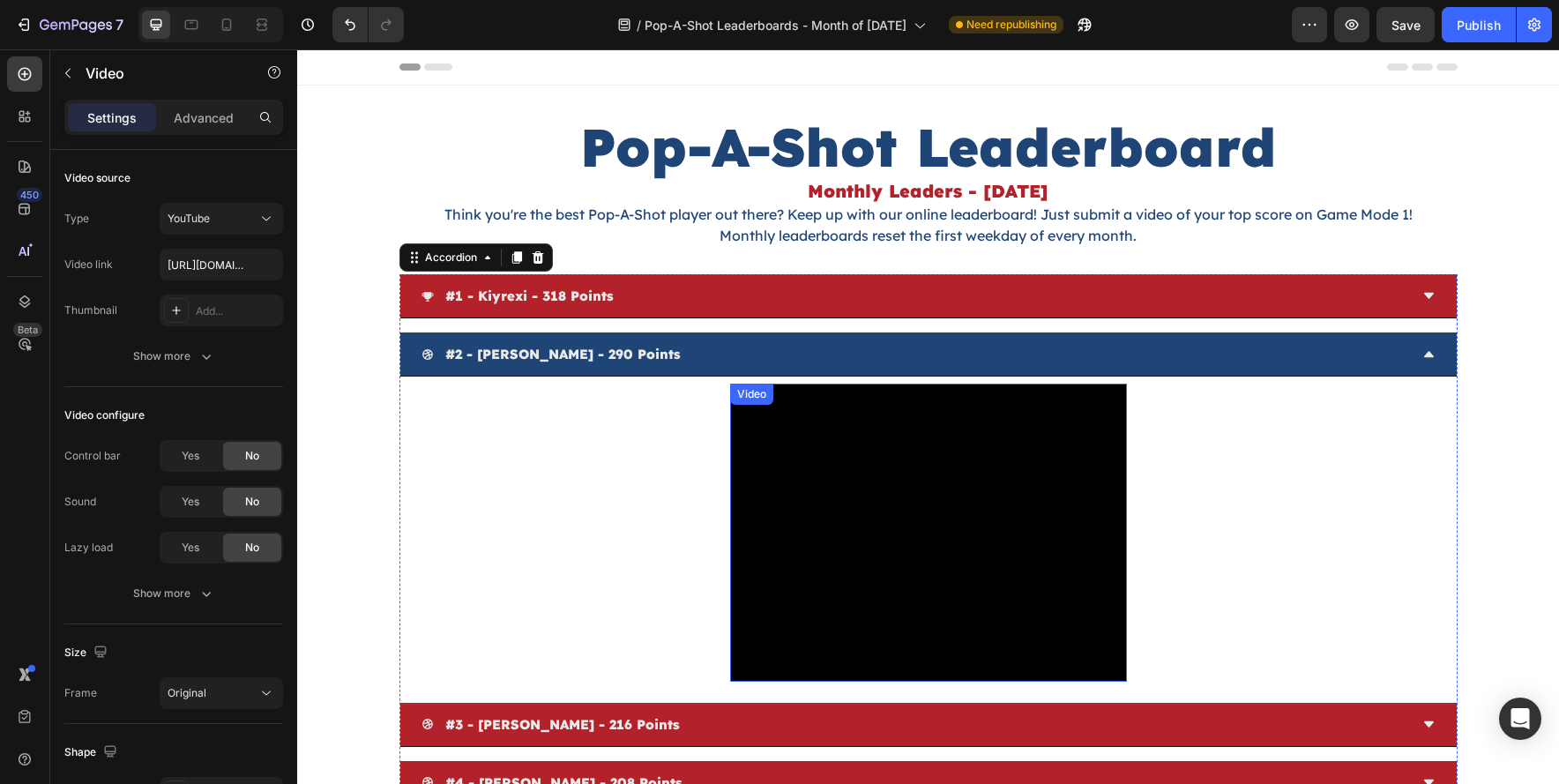
click at [749, 398] on div "Video" at bounding box center [751, 393] width 37 height 16
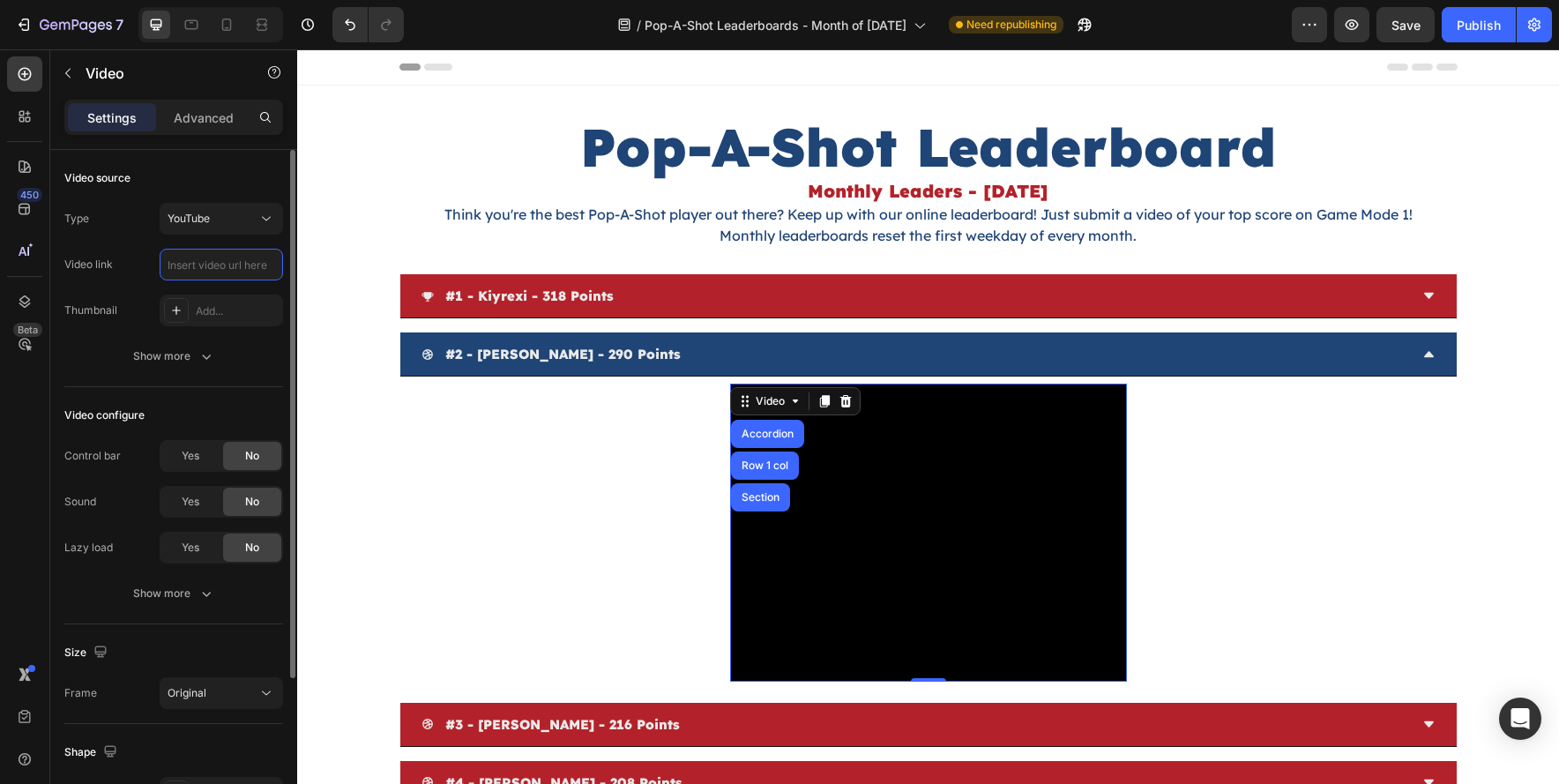
paste input "https://www.youtube.com/watch?v=453DZJ4bxgM"
type input "https://www.youtube.com/watch?v=453DZJ4bxgM"
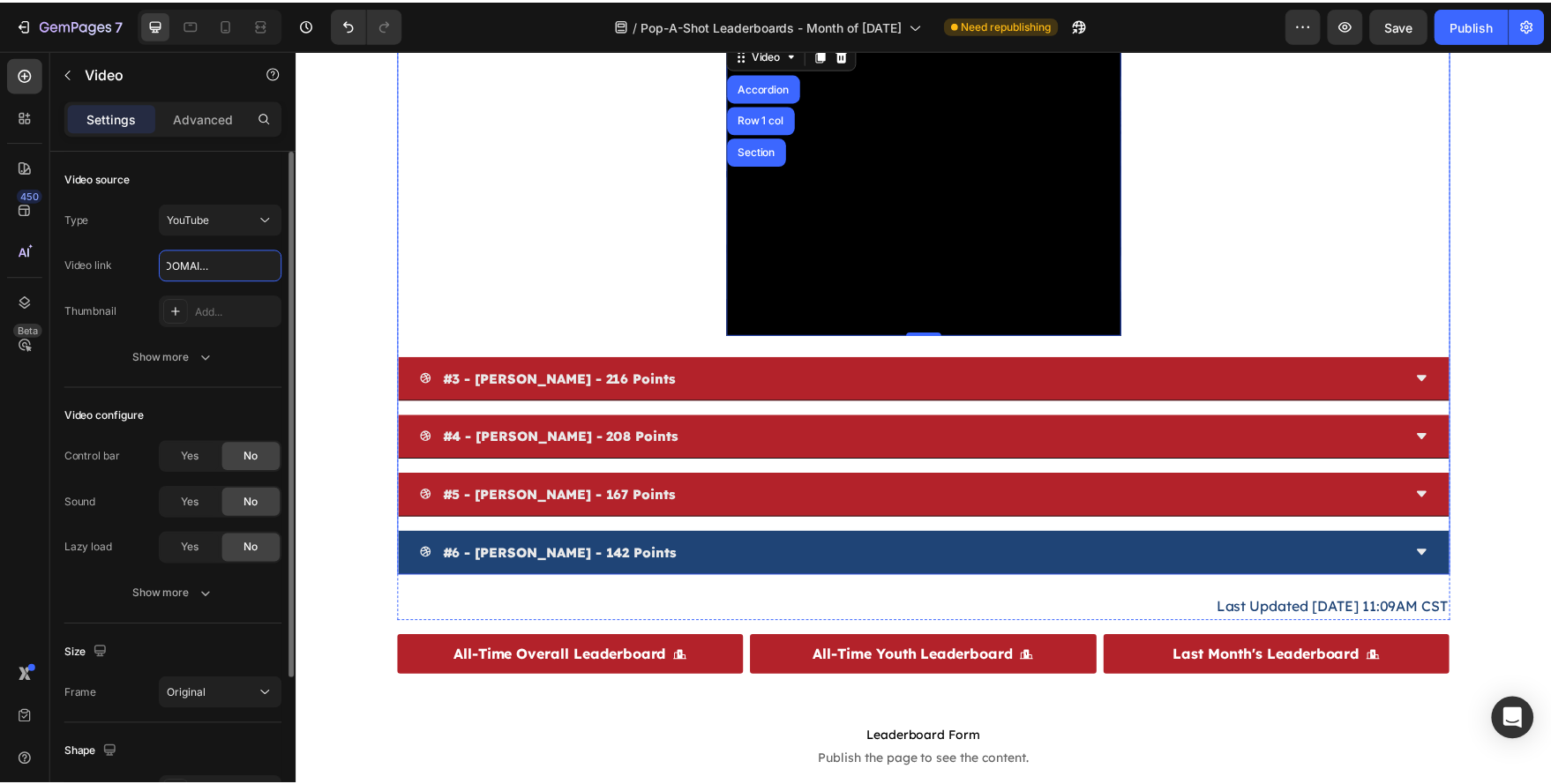
scroll to position [371, 0]
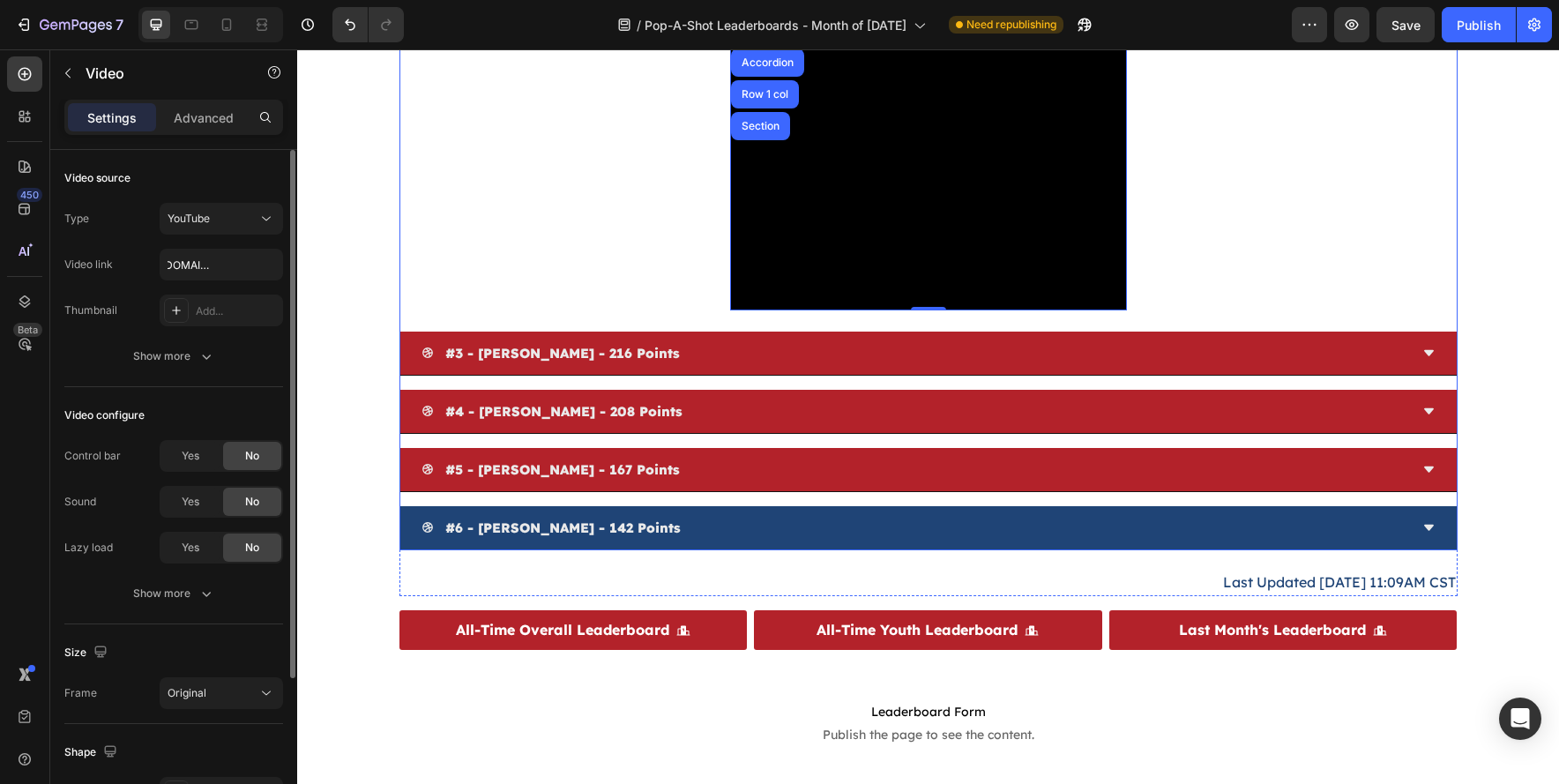
click at [1334, 570] on p "Last Updated 8/20/25 11:09AM CST" at bounding box center [928, 582] width 1055 height 25
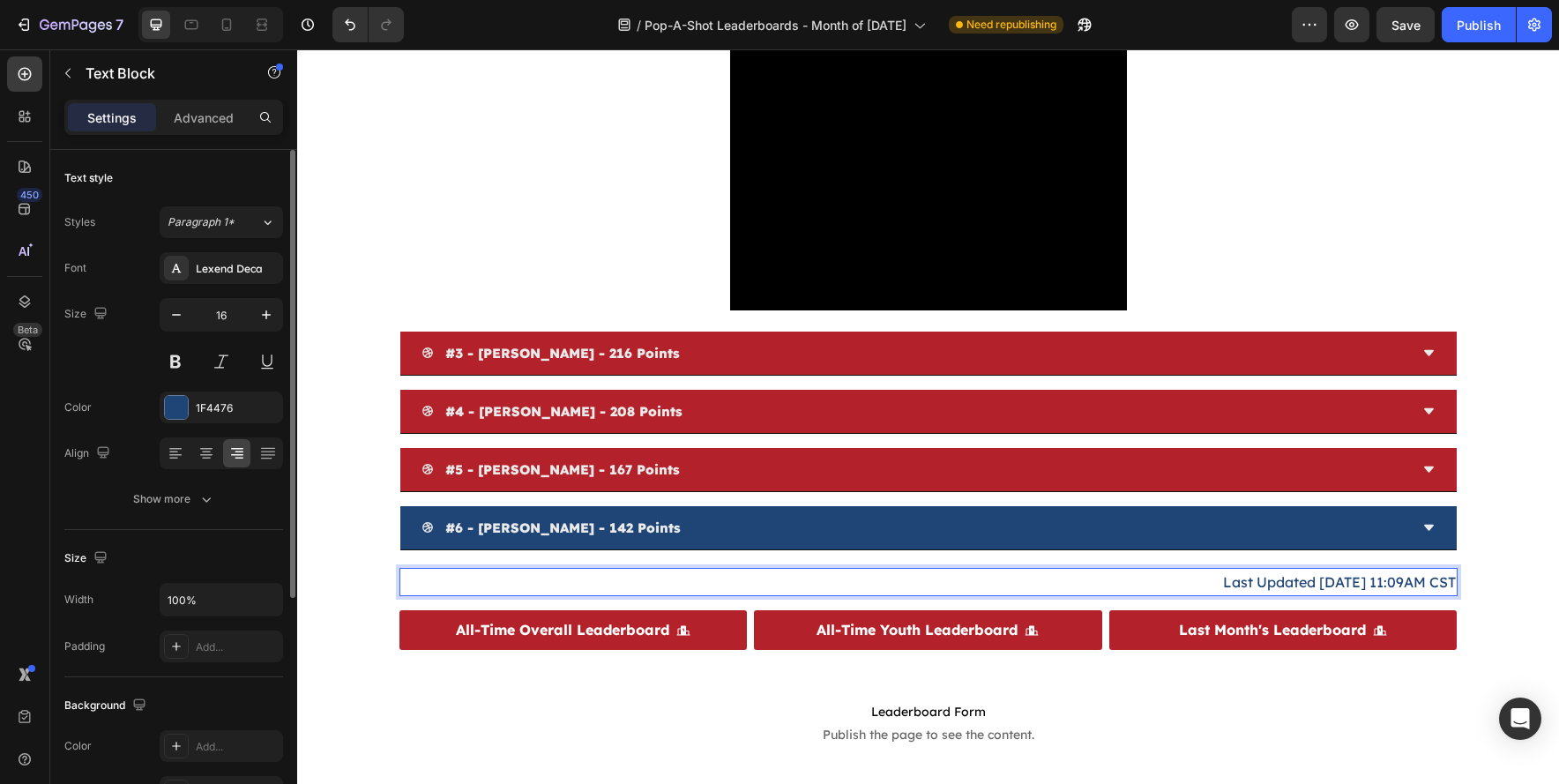
click at [1337, 585] on p "Last Updated 8/20/25 11:09AM CST" at bounding box center [928, 582] width 1055 height 25
click at [1340, 585] on p "Last Updated 8/20/25 11:09AM CST" at bounding box center [928, 582] width 1055 height 25
click at [1405, 586] on p "Last Updated 8/26/25 11:09AM CST" at bounding box center [928, 582] width 1055 height 25
click at [1489, 36] on button "Publish" at bounding box center [1478, 25] width 74 height 36
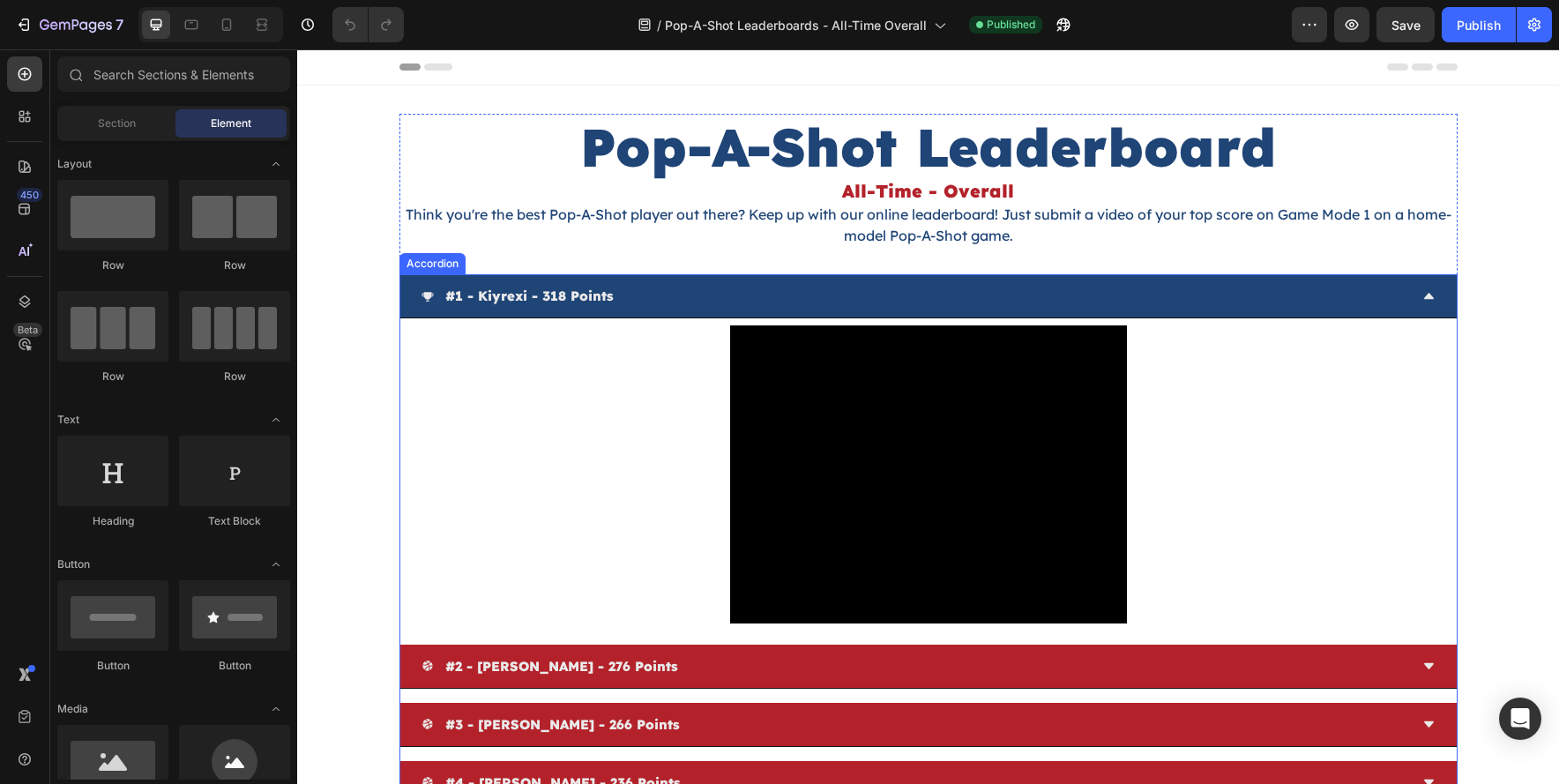
click at [661, 634] on div "#1 - kiyrexi - 318 points Video #2 - urijah bostick - 276 points #3 - cory pers…" at bounding box center [928, 714] width 1058 height 880
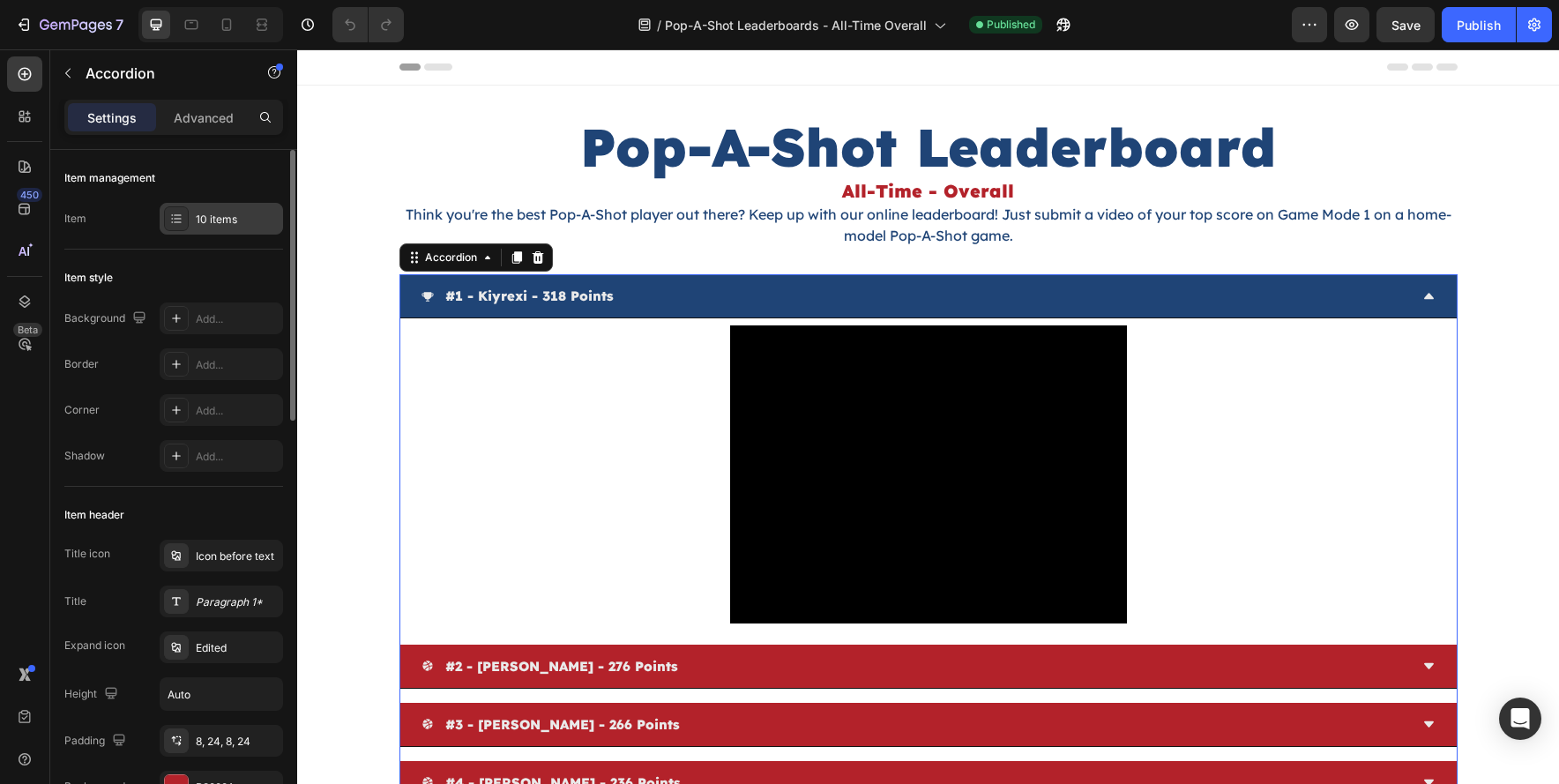
click at [208, 226] on div "10 items" at bounding box center [221, 219] width 123 height 32
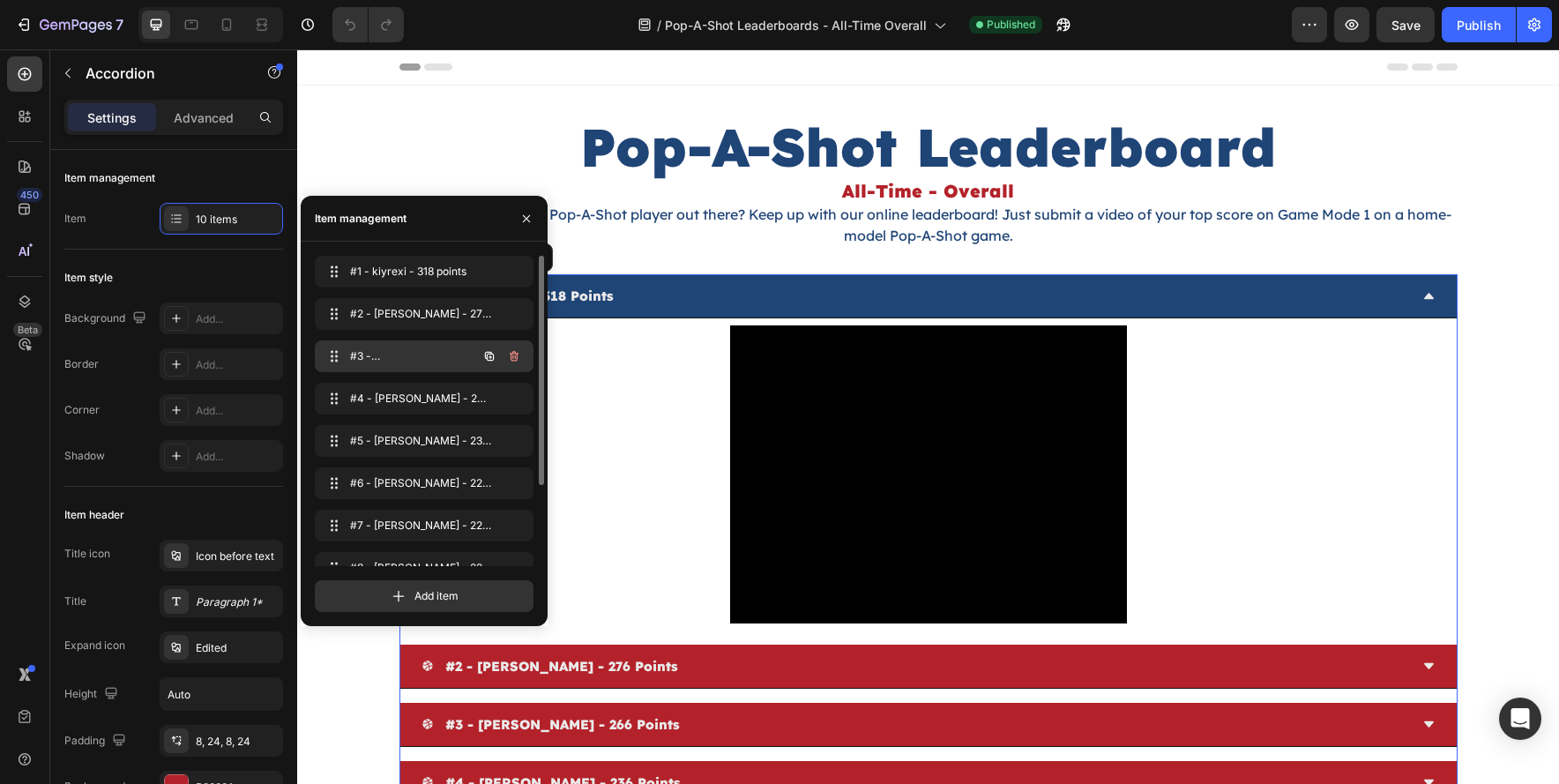
click at [456, 359] on div "#3 - cory persson - 266 points #3 - cory persson - 266 points" at bounding box center [399, 356] width 155 height 24
click at [422, 361] on span "#3 - cory persson - 266 points" at bounding box center [411, 356] width 131 height 16
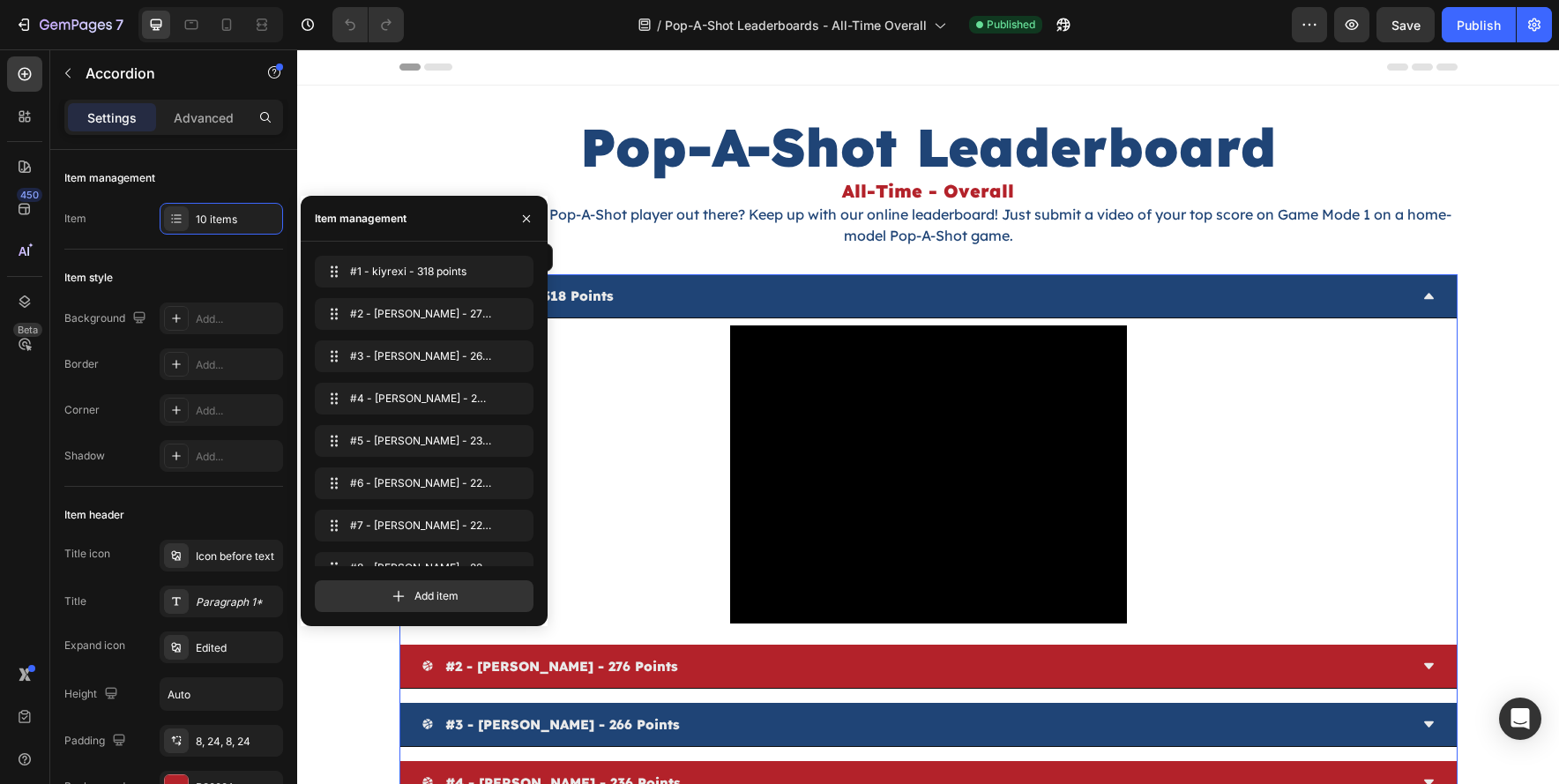
click at [594, 719] on p "#3 - cory persson - 266 points" at bounding box center [563, 724] width 235 height 23
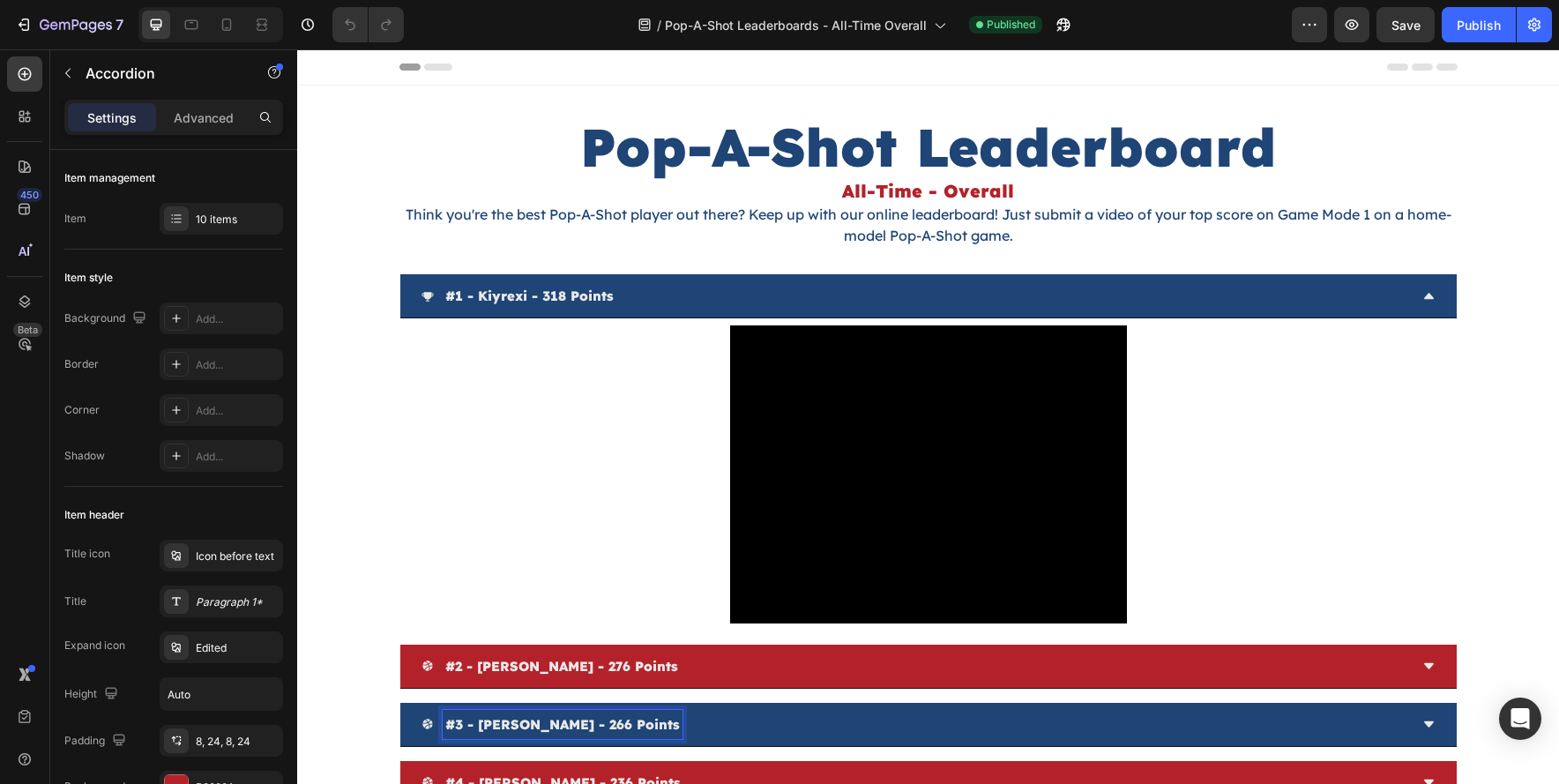
click at [594, 724] on p "#3 - cory persson - 266 points" at bounding box center [563, 724] width 235 height 23
click at [594, 725] on p "#3 - cory persson - 266 points" at bounding box center [563, 724] width 235 height 23
click at [731, 714] on div "#3 - cory persson - 290 points" at bounding box center [915, 724] width 987 height 29
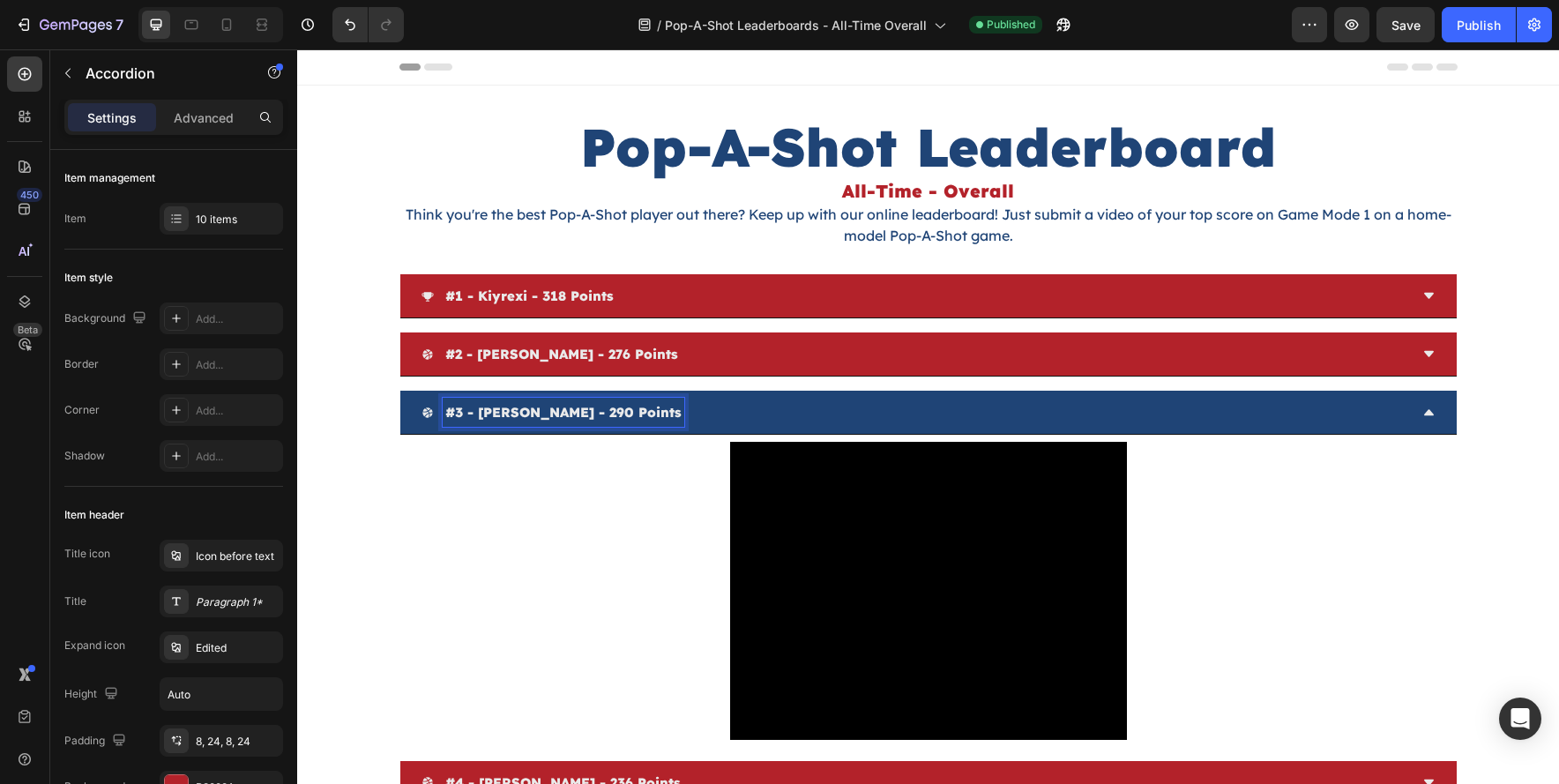
click at [731, 427] on div "#3 - cory persson - 290 points" at bounding box center [915, 412] width 987 height 29
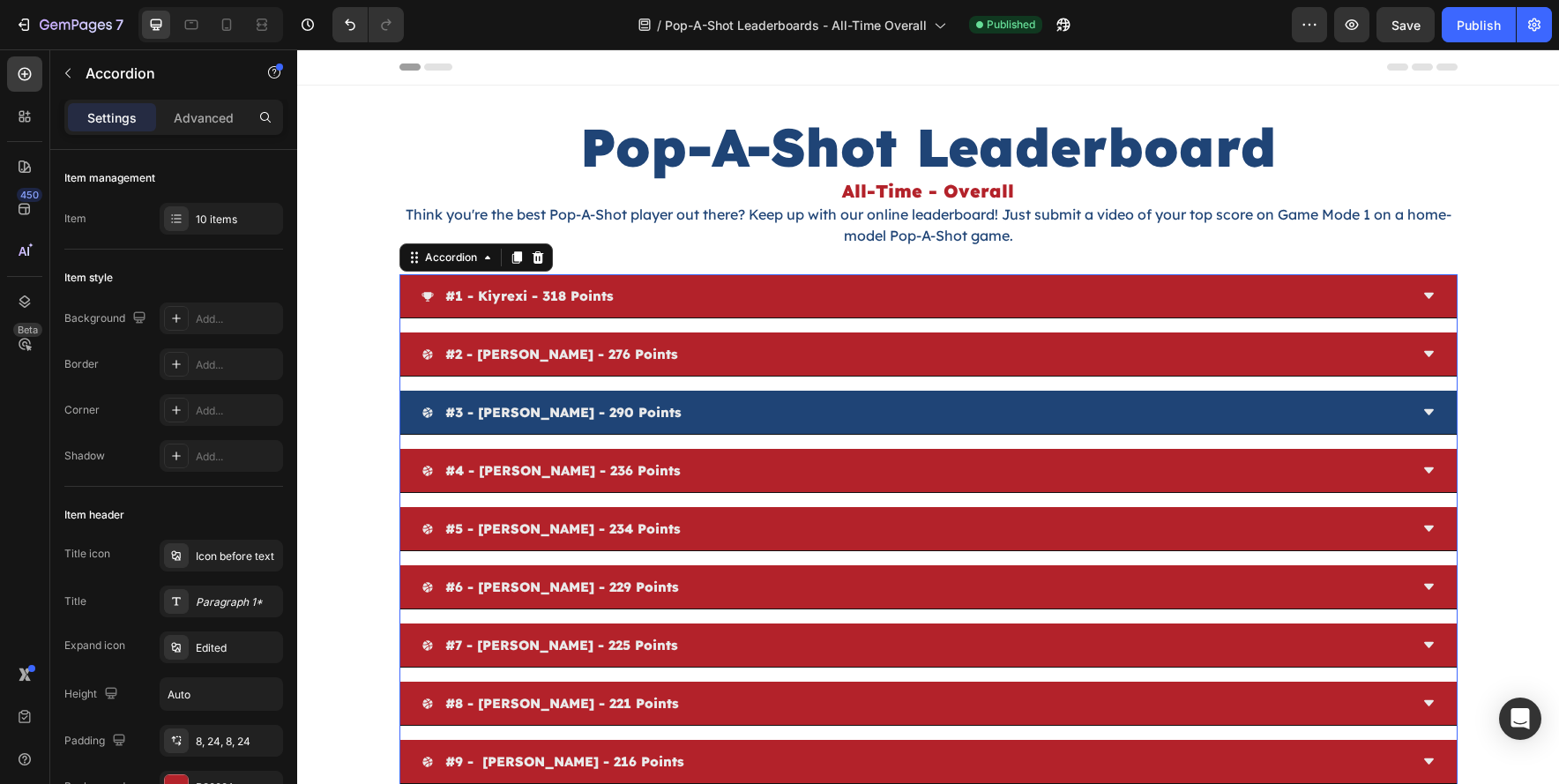
click at [703, 409] on div "#3 - cory persson - 290 points" at bounding box center [915, 412] width 987 height 29
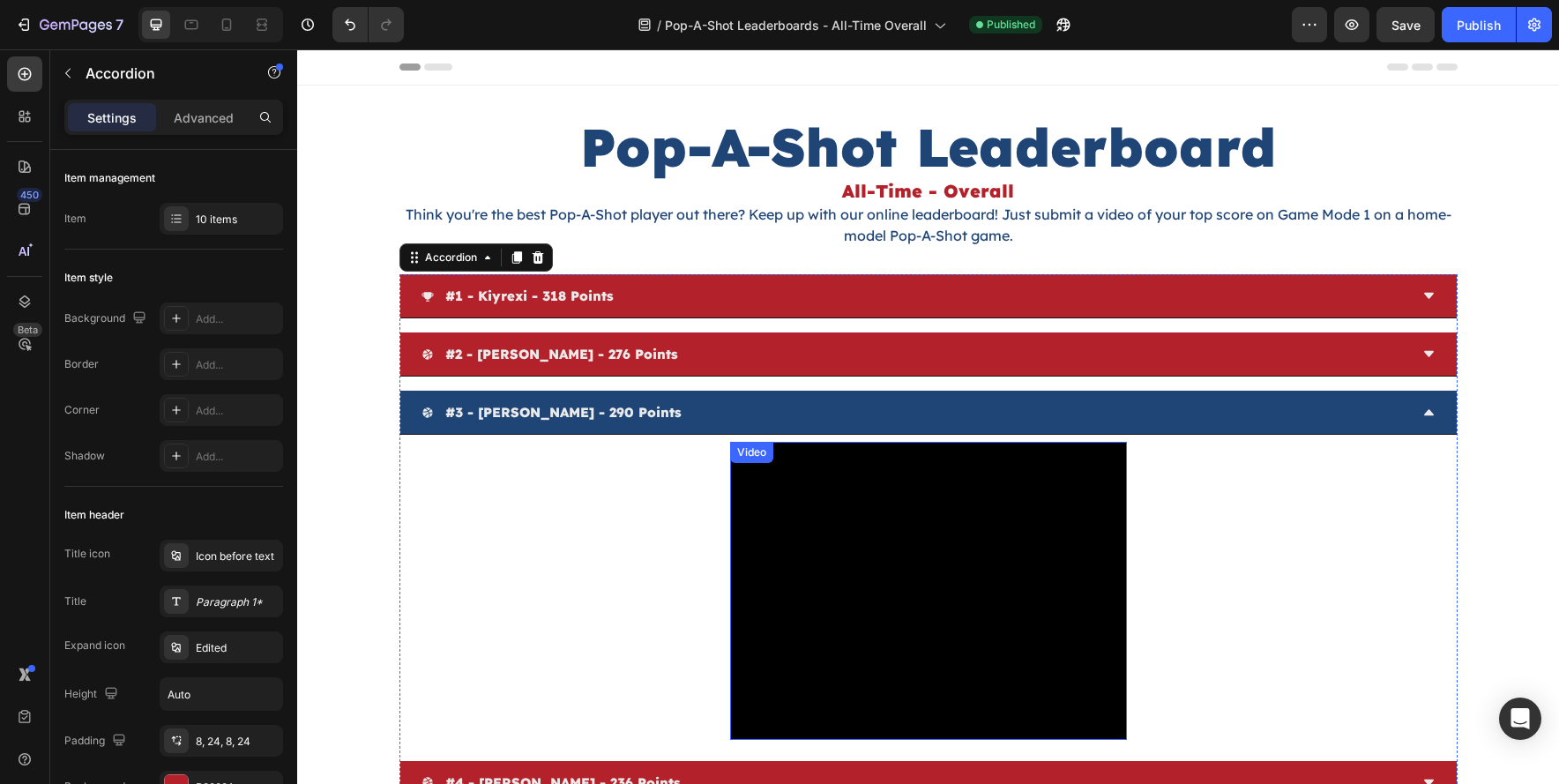
click at [763, 456] on div "Video" at bounding box center [751, 452] width 37 height 16
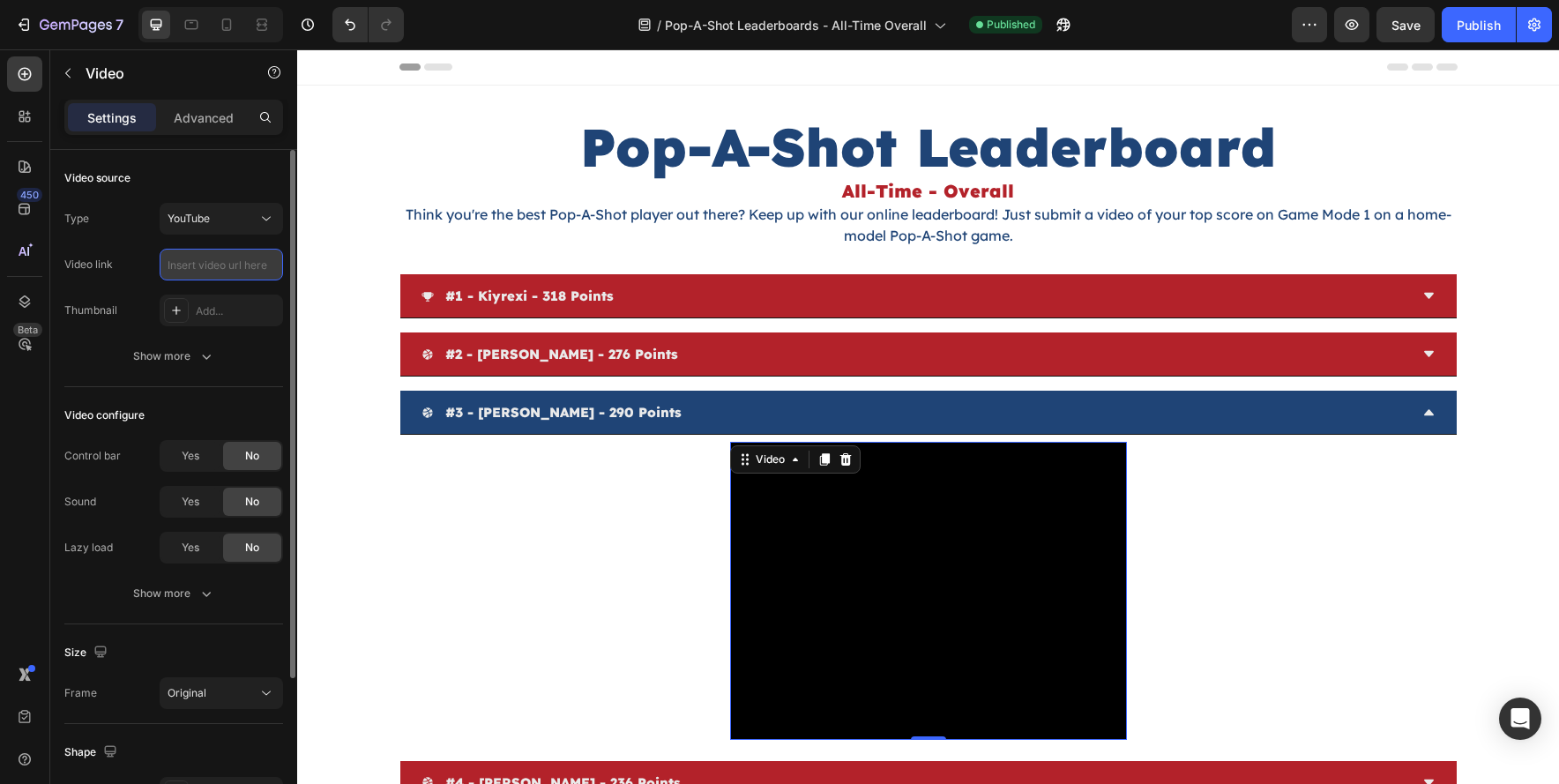
paste input "https://www.youtube.com/watch?v=453DZJ4bxgM"
type input "https://www.youtube.com/watch?v=453DZJ4bxgM"
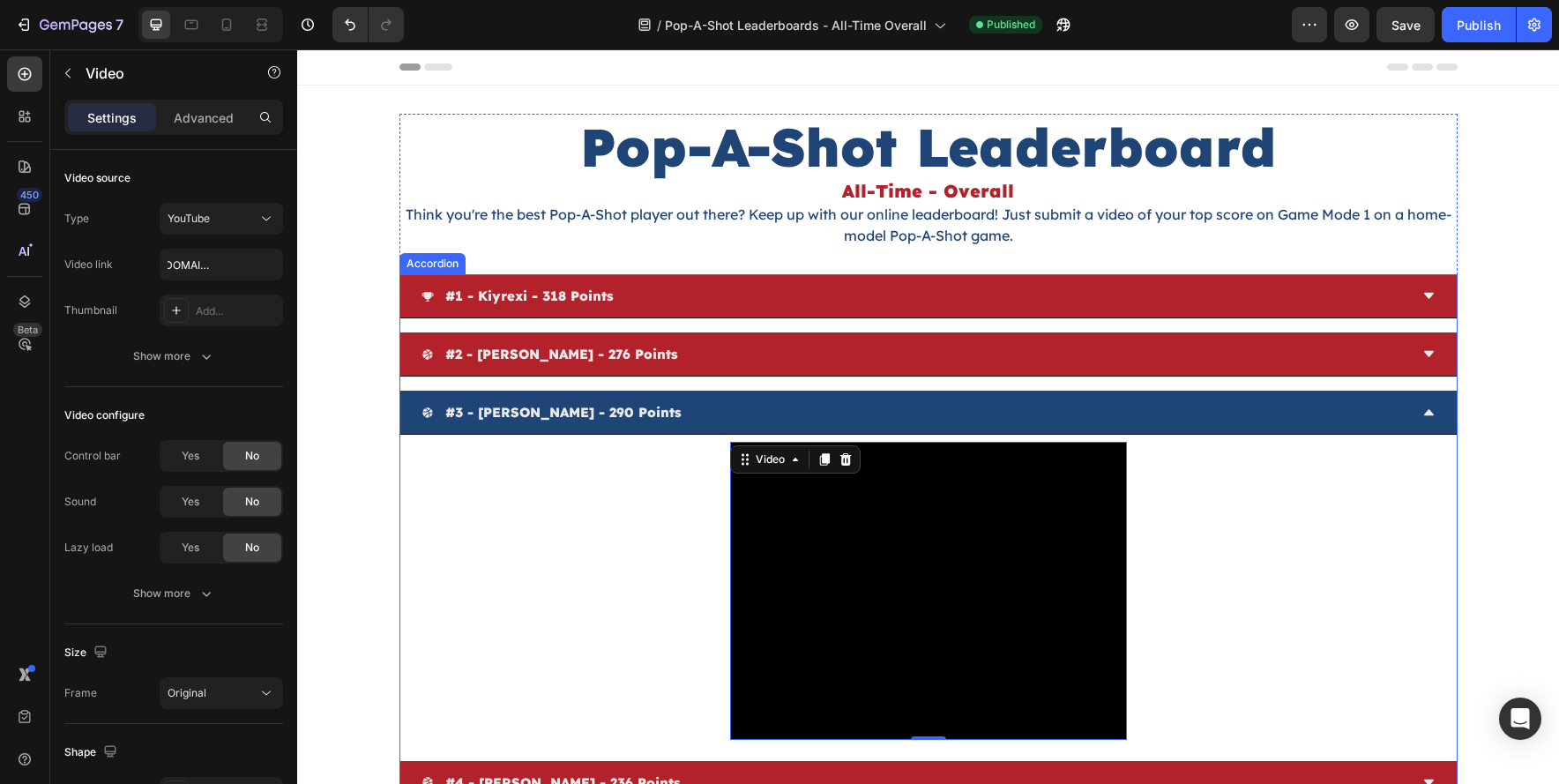
click at [477, 326] on div "#1 - kiyrexi - 318 points #2 - urijah bostick - 276 points #3 - cory persson - …" at bounding box center [928, 714] width 1058 height 880
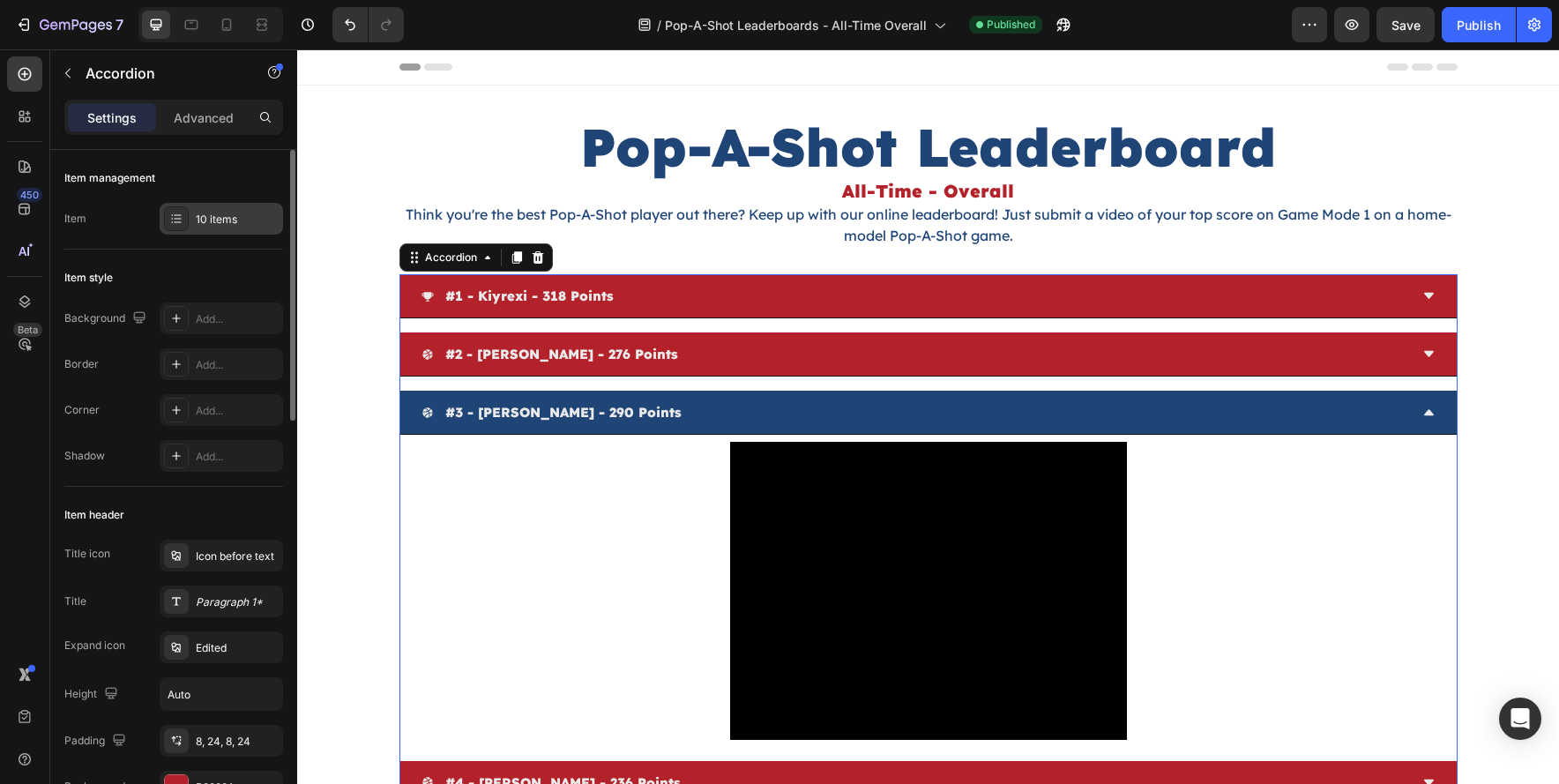
click at [211, 227] on div "10 items" at bounding box center [221, 219] width 123 height 32
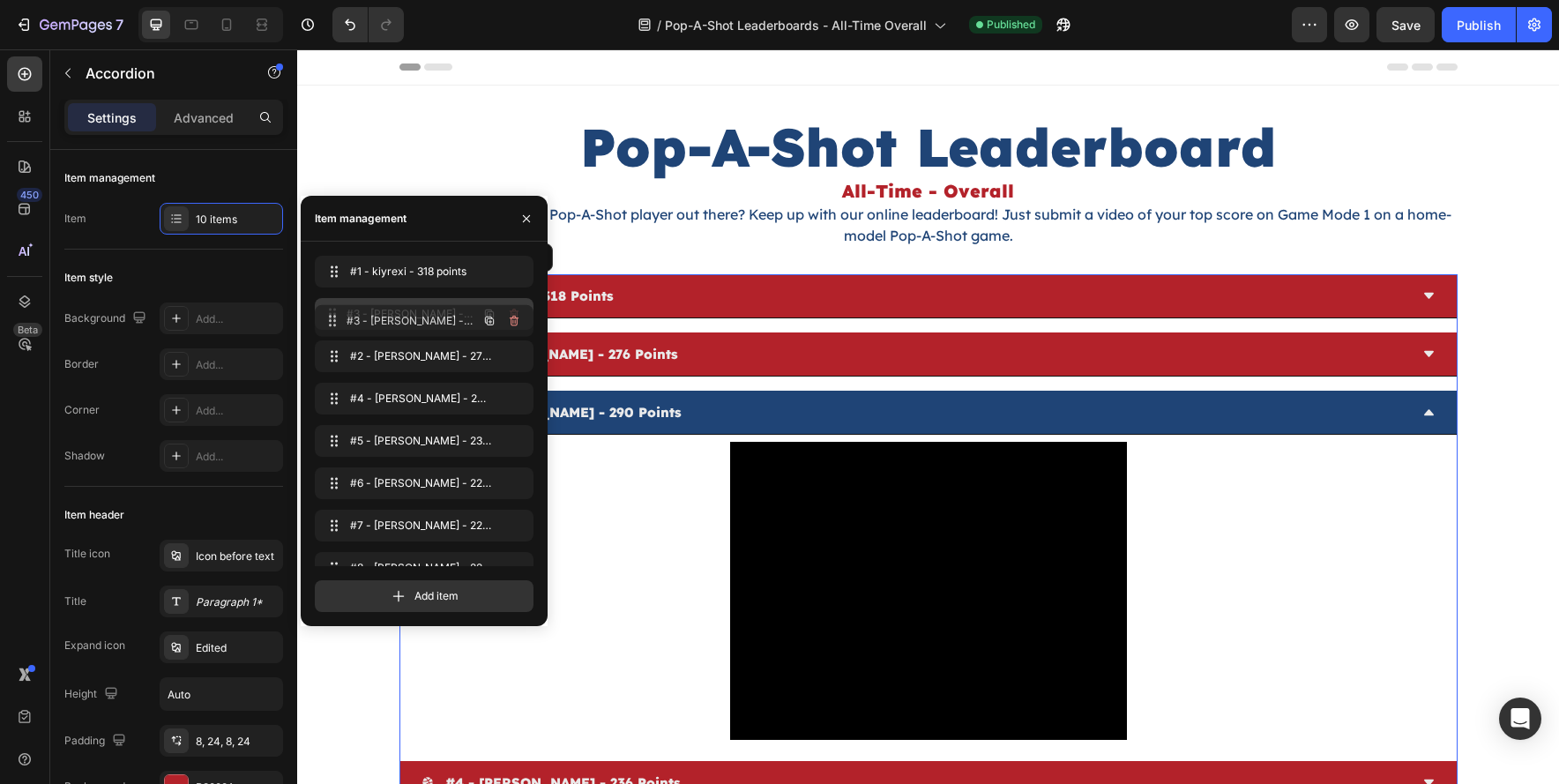
drag, startPoint x: 329, startPoint y: 351, endPoint x: 354, endPoint y: 399, distance: 54.1
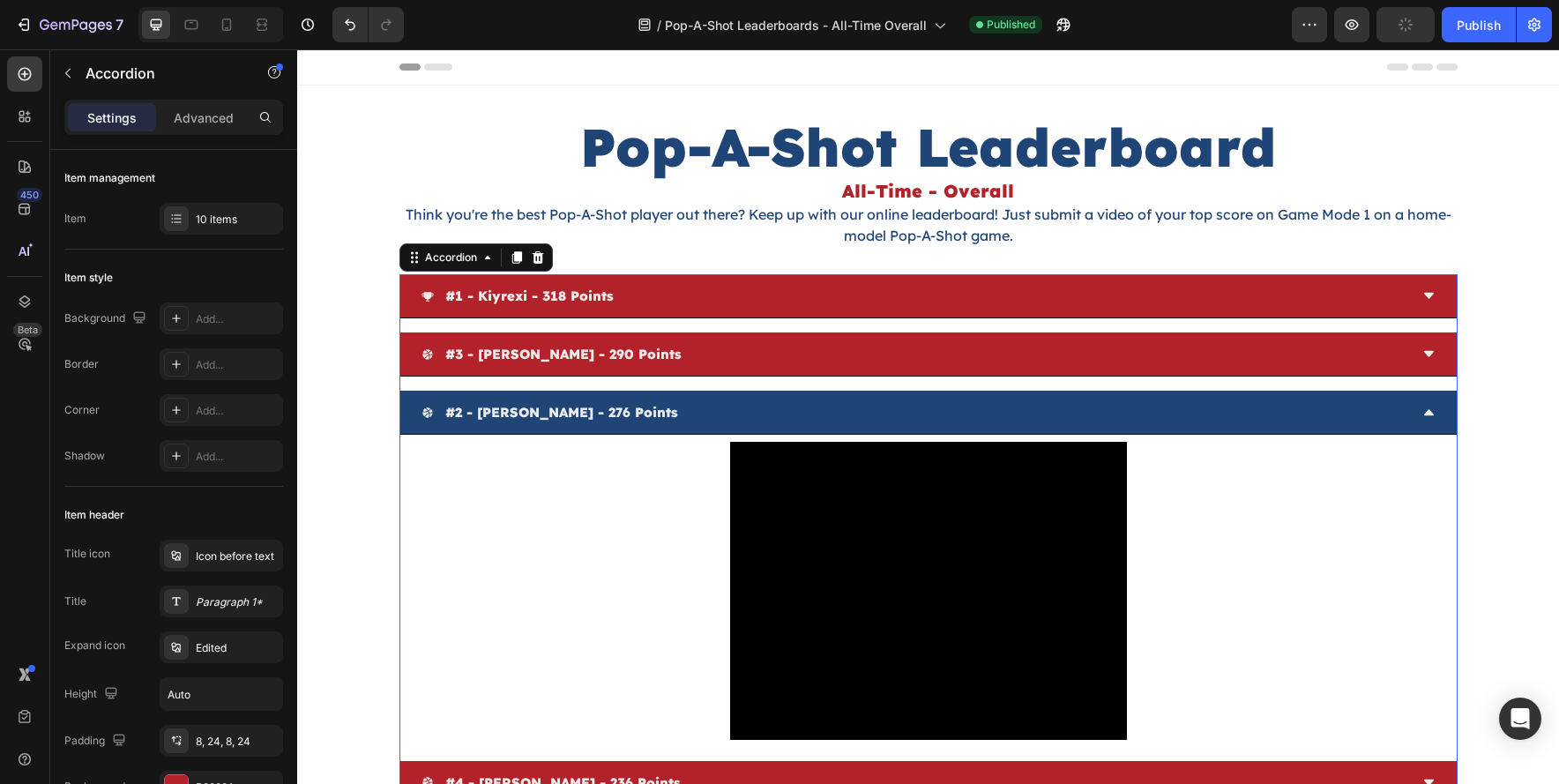
click at [639, 384] on div "#1 - kiyrexi - 318 points #3 - cory persson - 290 points #2 - urijah bostick - …" at bounding box center [928, 714] width 1058 height 880
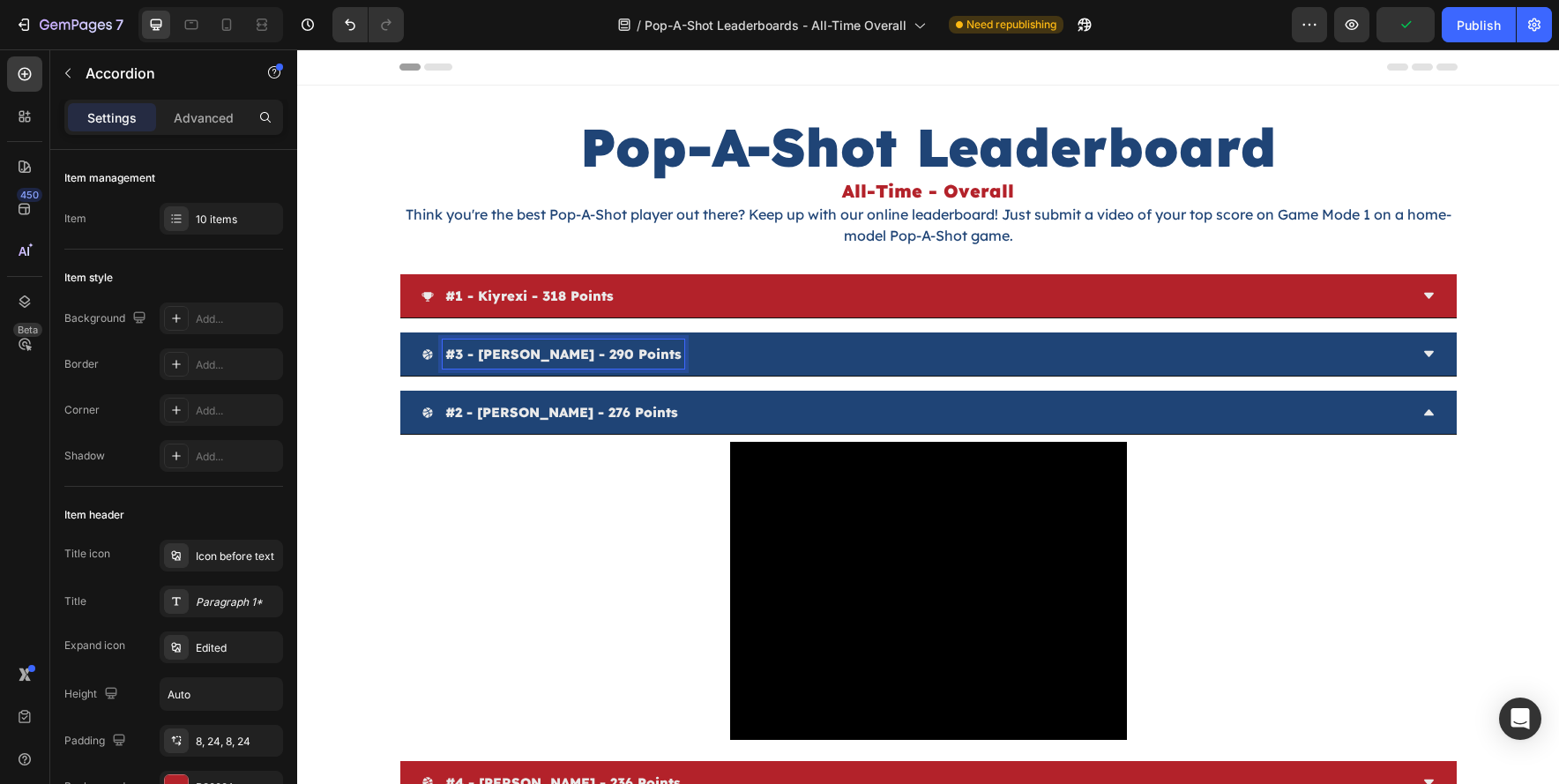
click at [460, 355] on p "#3 - cory persson - 290 points" at bounding box center [563, 353] width 237 height 23
click at [458, 416] on p "#2 - urijah bostick - 276 points" at bounding box center [562, 411] width 233 height 23
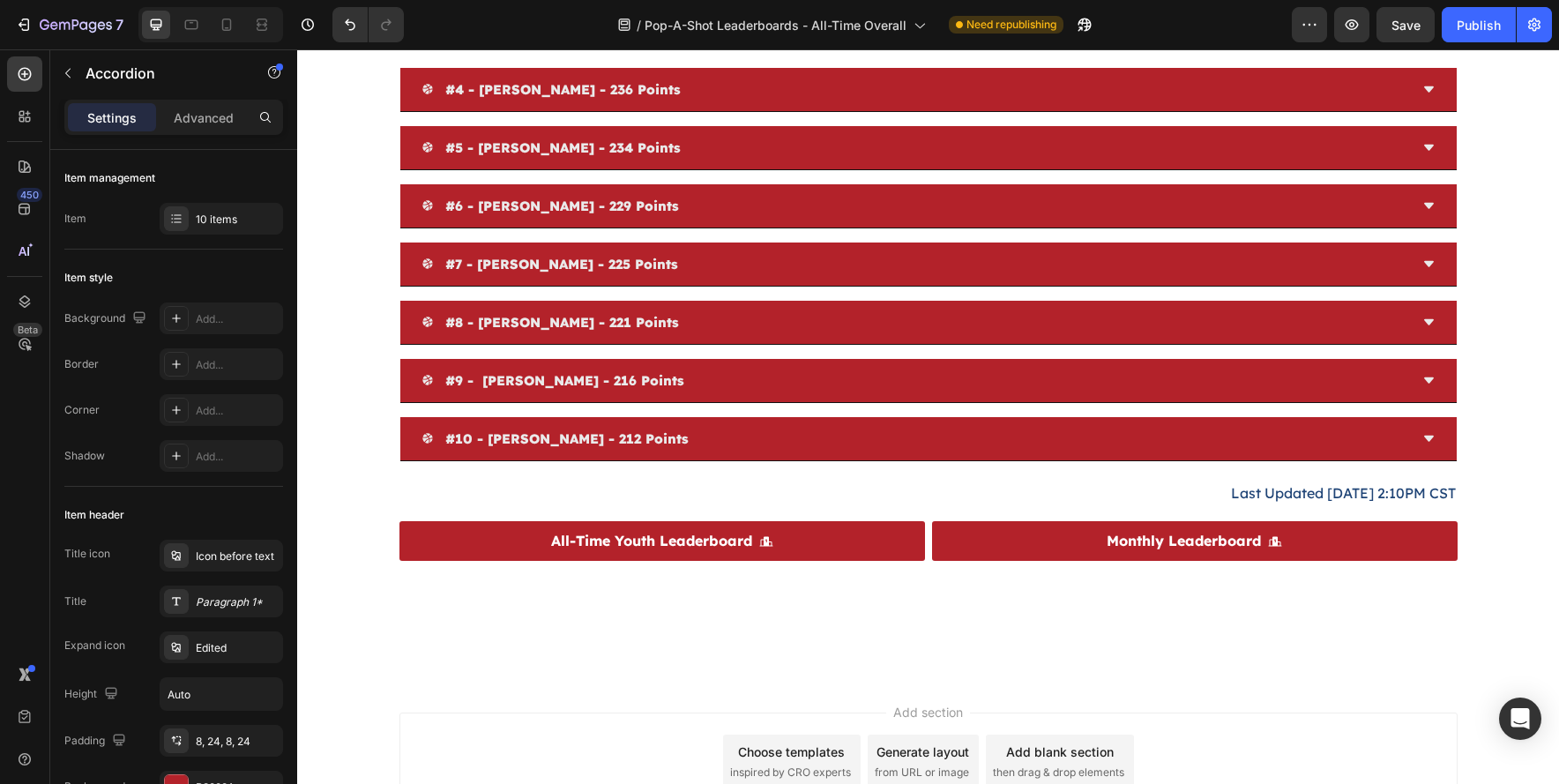
scroll to position [840, 0]
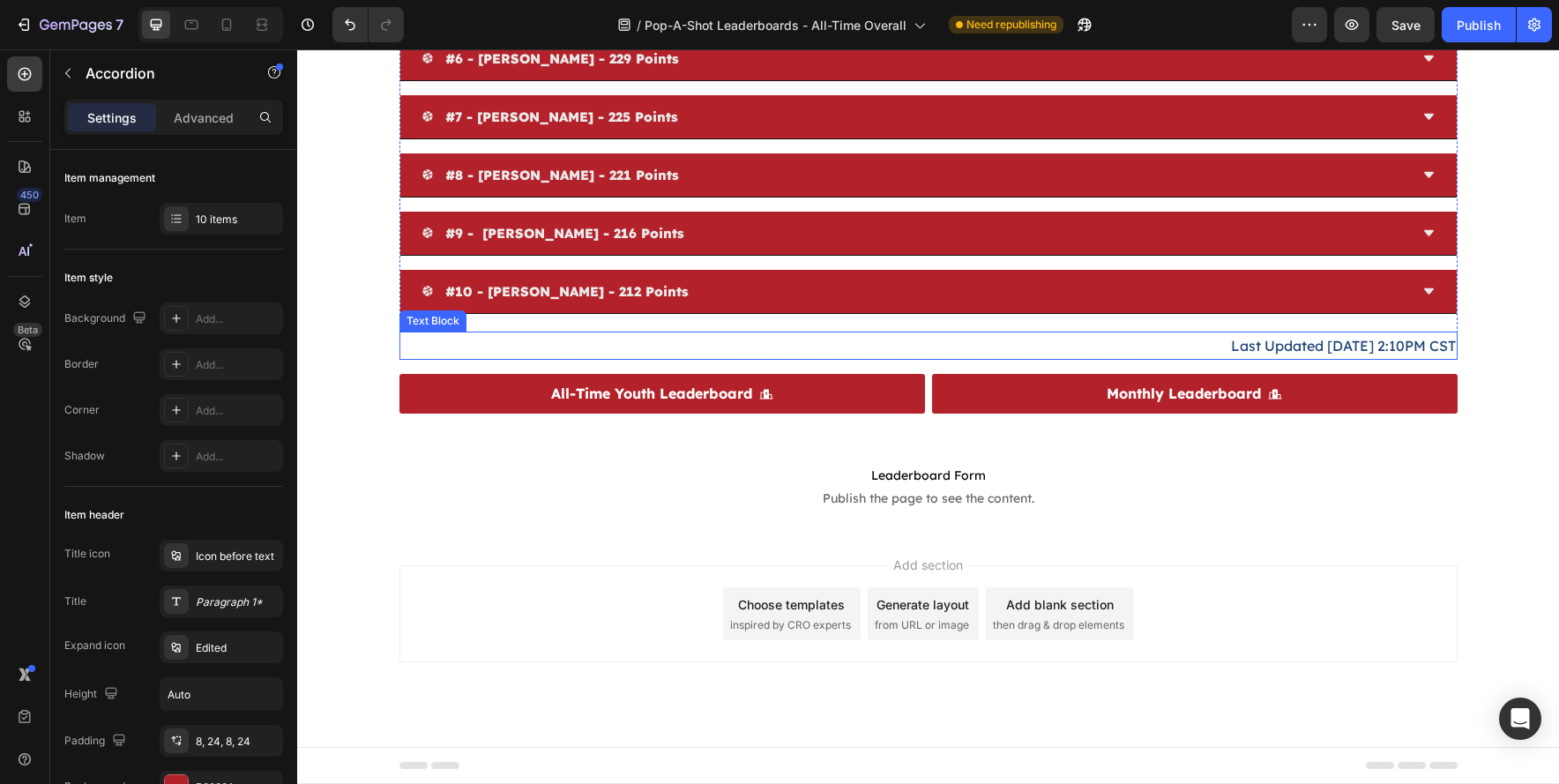
click at [1352, 349] on p "Last Updated 8/5/25 2:10PM CST" at bounding box center [928, 346] width 1055 height 25
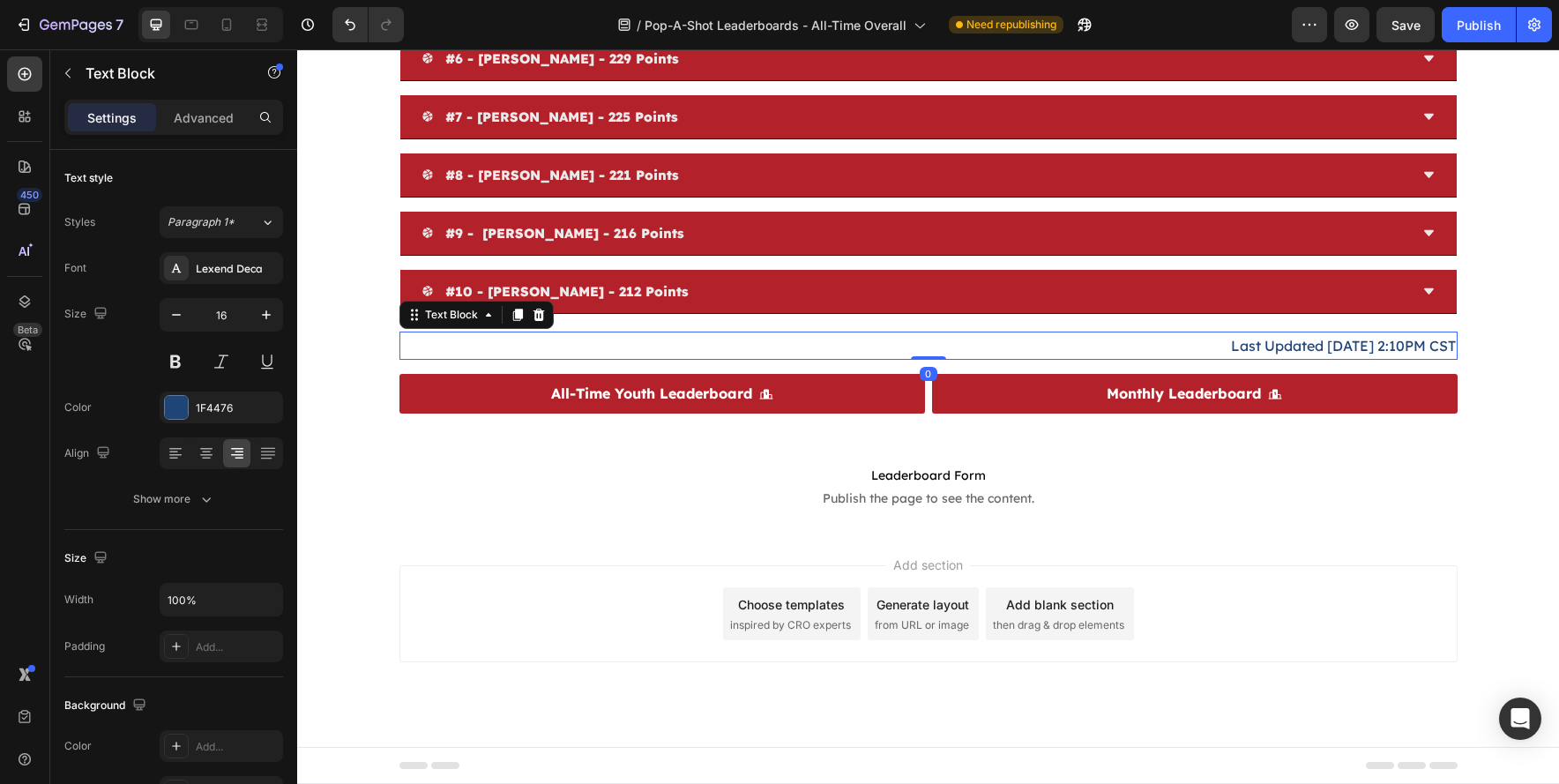
click at [1345, 346] on p "Last Updated 8/5/25 2:10PM CST" at bounding box center [928, 346] width 1055 height 25
click at [1419, 352] on p "Last Updated 8/25/25 2:10PM CST" at bounding box center [928, 346] width 1055 height 25
click at [1497, 23] on div "Publish" at bounding box center [1478, 25] width 44 height 19
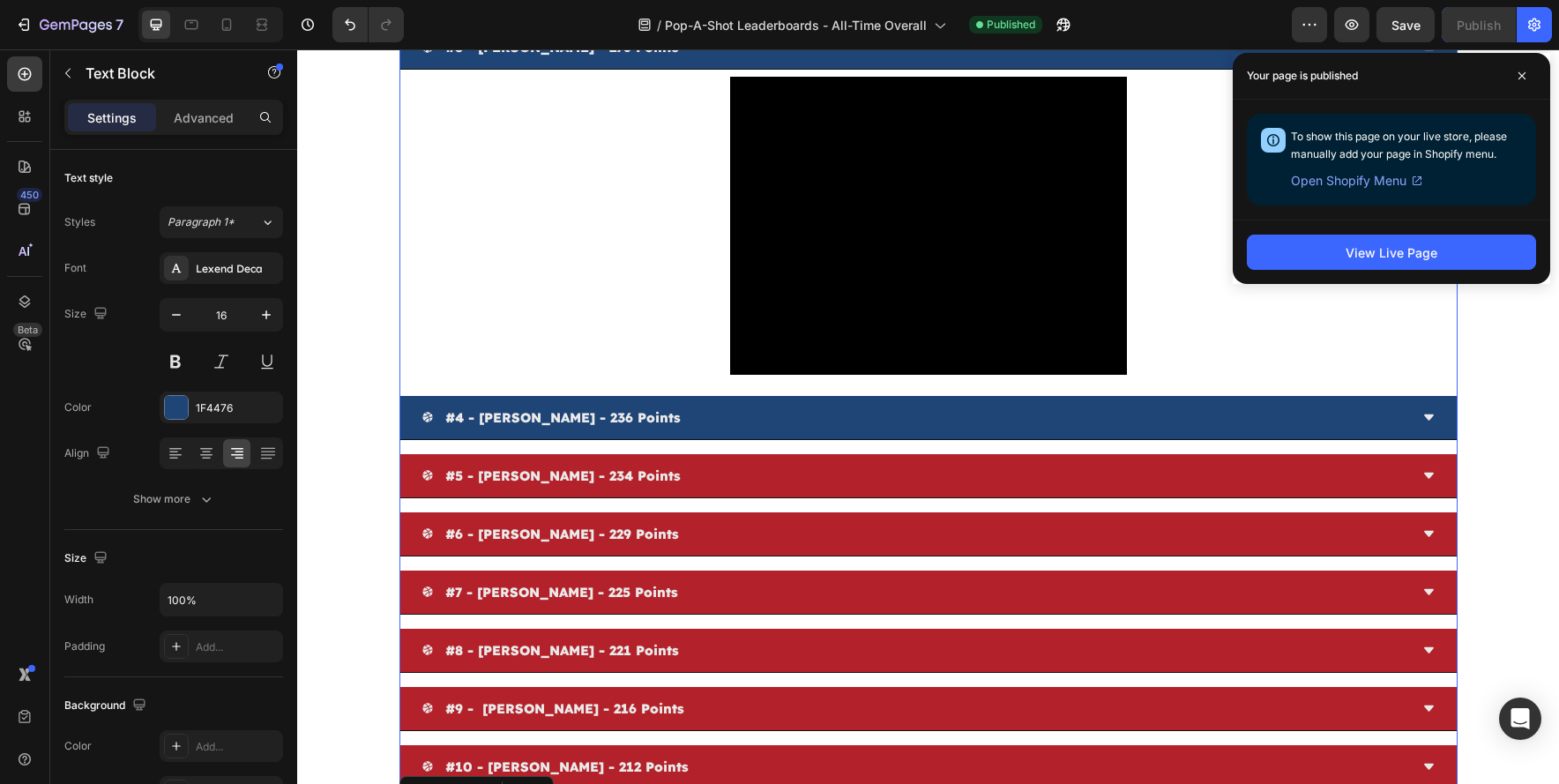
scroll to position [173, 0]
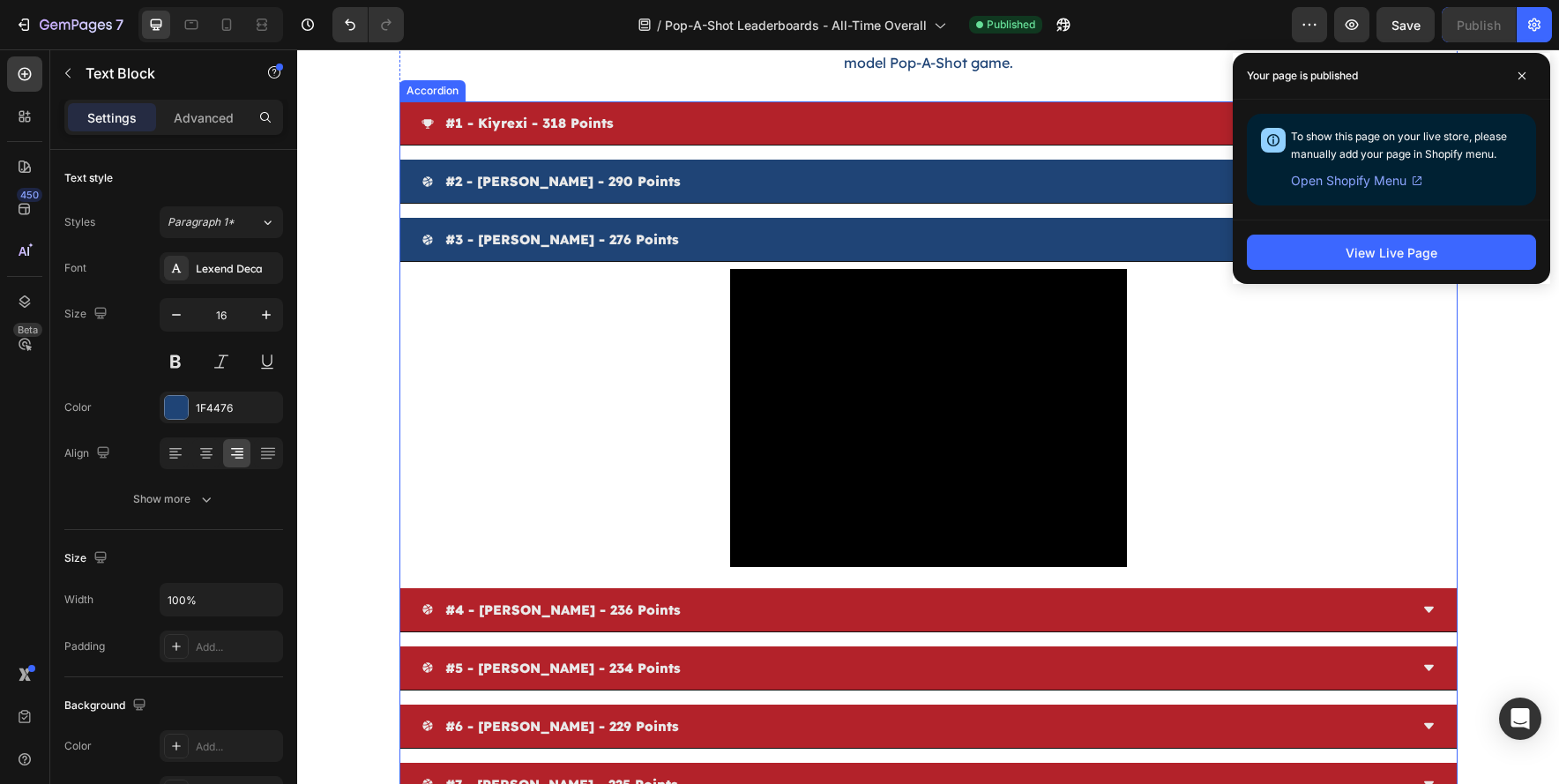
click at [716, 196] on div "#2 - cory persson - 290 points" at bounding box center [928, 181] width 1057 height 44
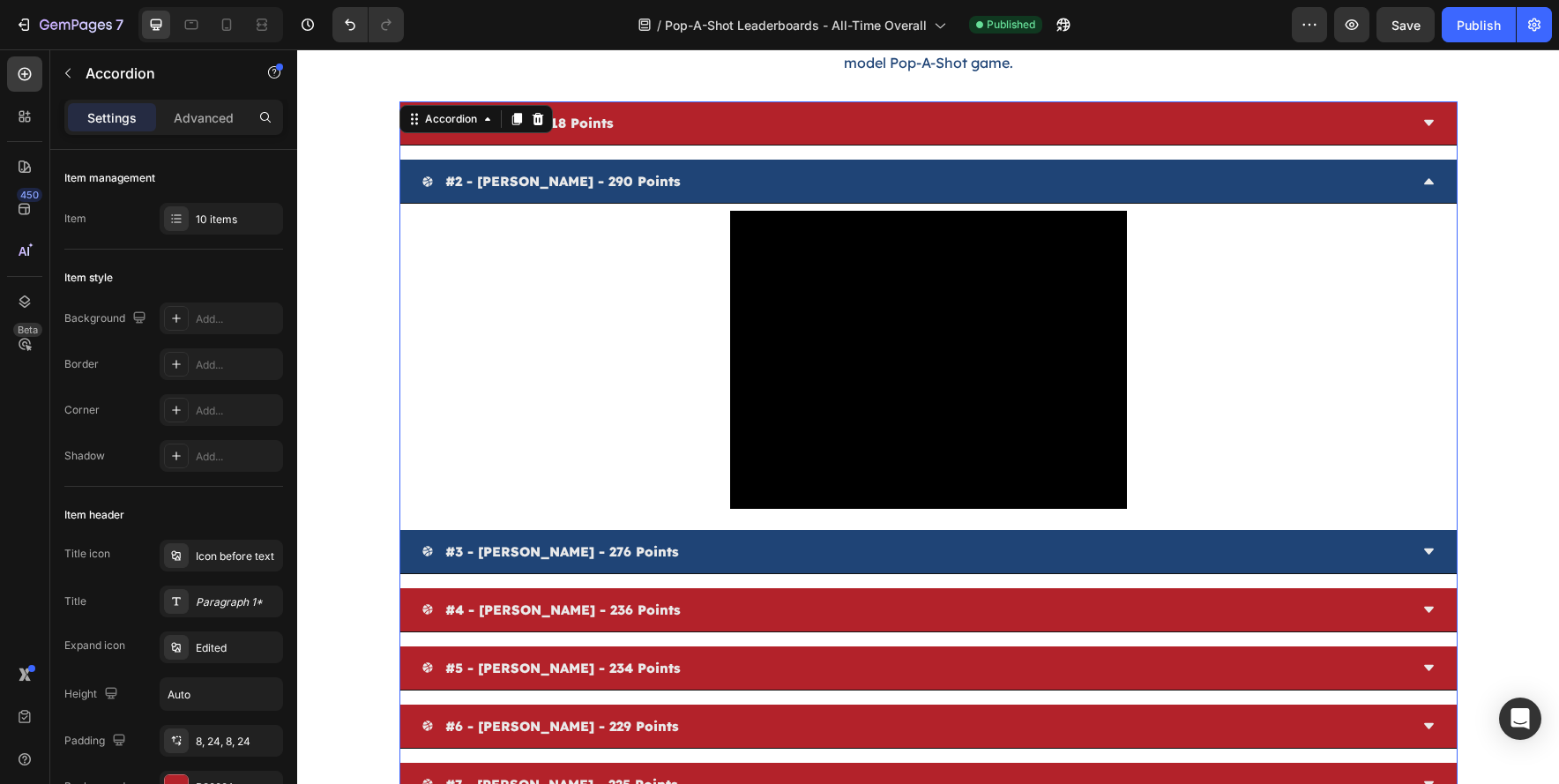
click at [667, 183] on div "#2 - cory persson - 290 points" at bounding box center [915, 180] width 987 height 29
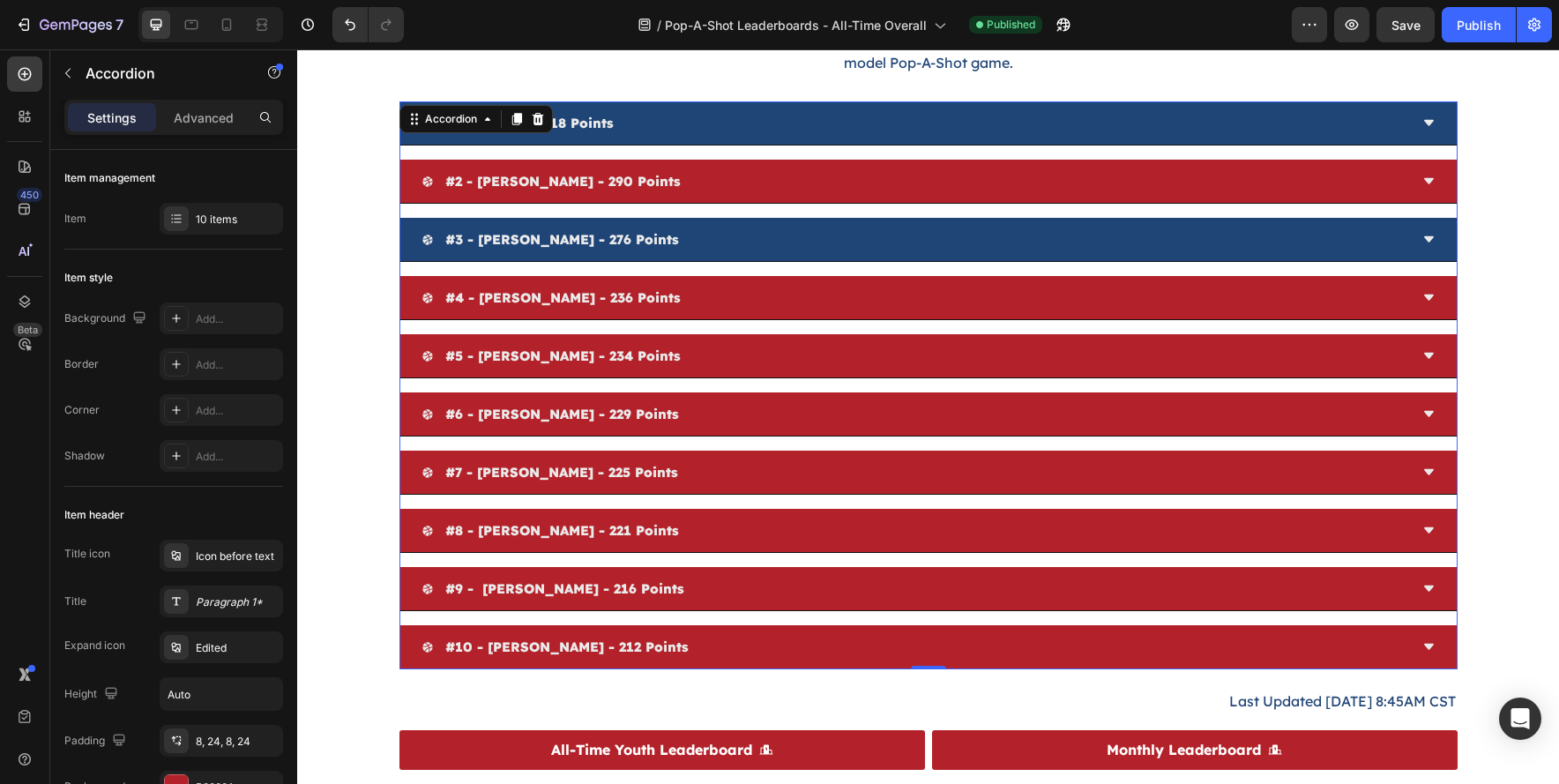
click at [707, 123] on div "#1 - kiyrexi - 318 points" at bounding box center [915, 123] width 987 height 29
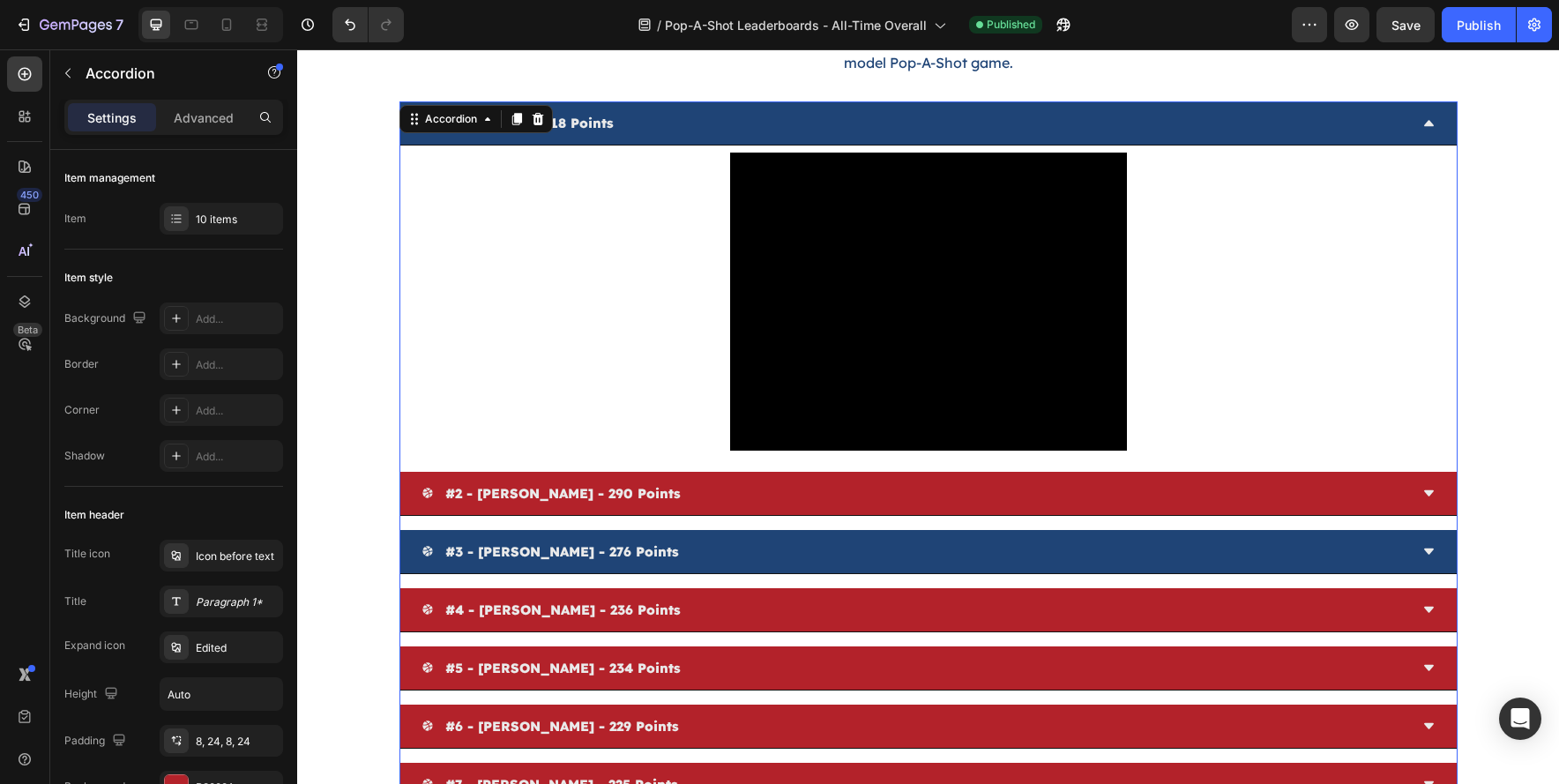
click at [707, 123] on div "#1 - kiyrexi - 318 points" at bounding box center [915, 123] width 987 height 29
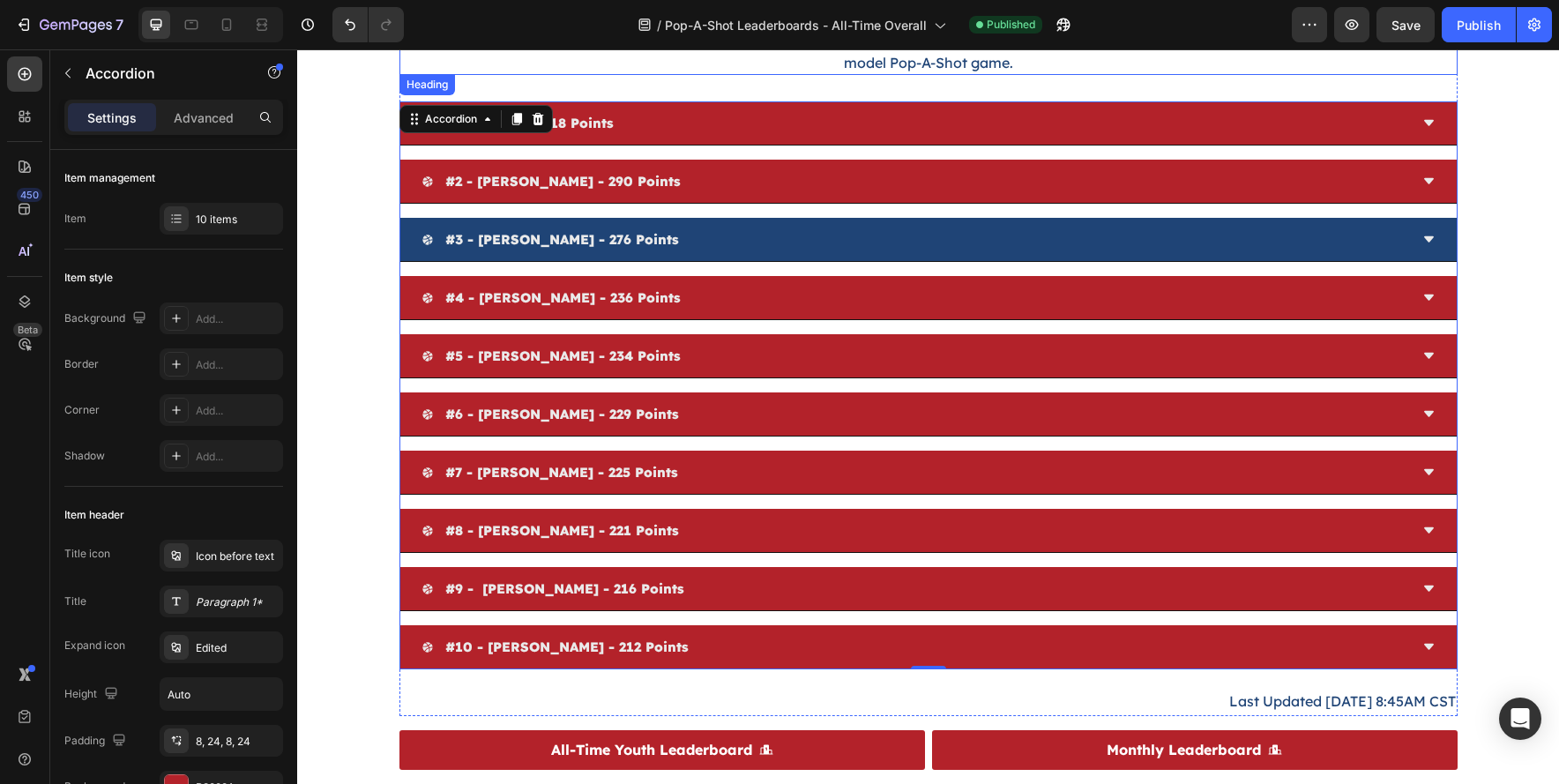
click at [581, 85] on div "Pop-A-Shot Leaderboard Heading All-Time - Overall Heading Think you're the best…" at bounding box center [928, 328] width 1058 height 775
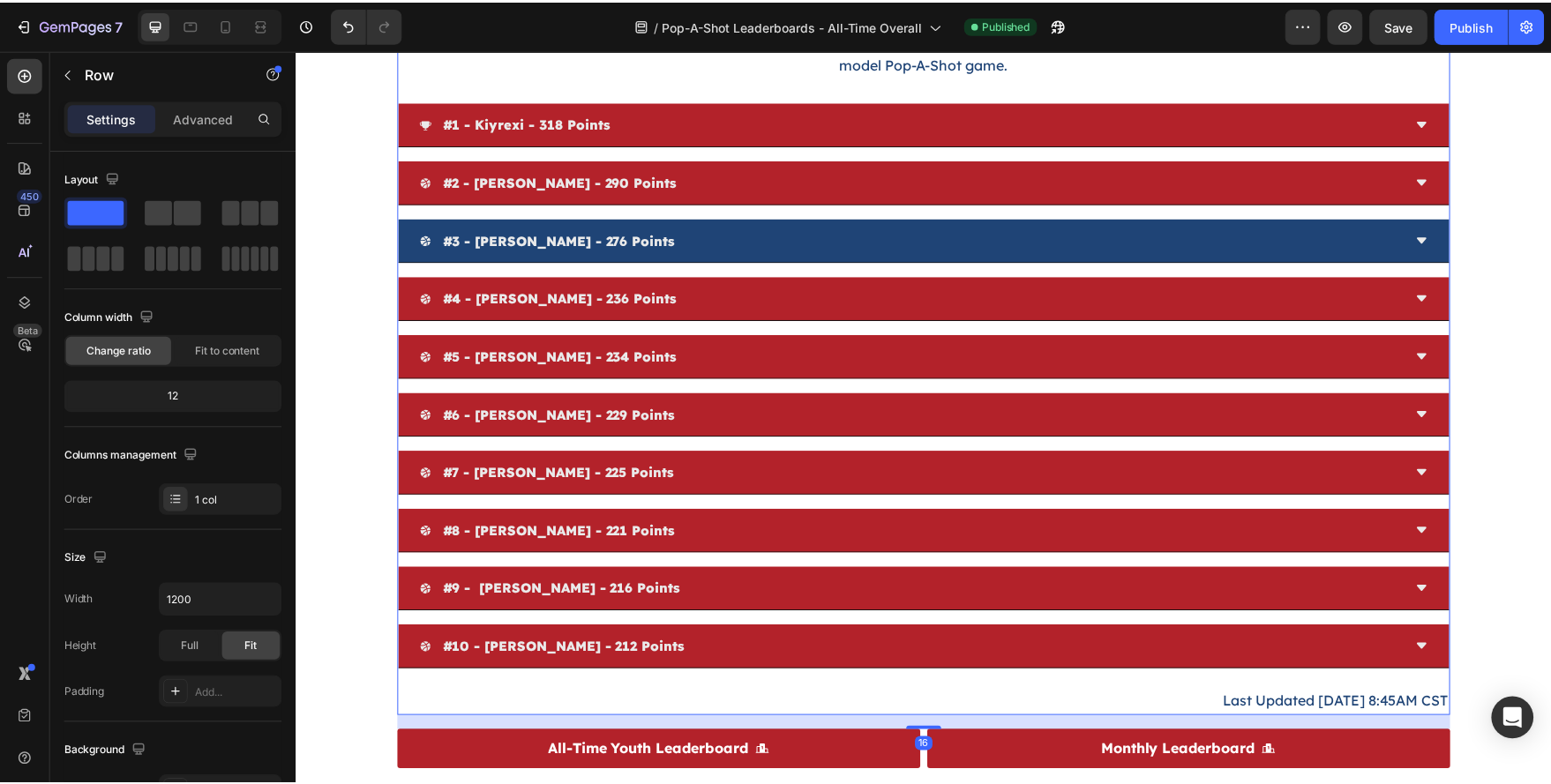
scroll to position [0, 0]
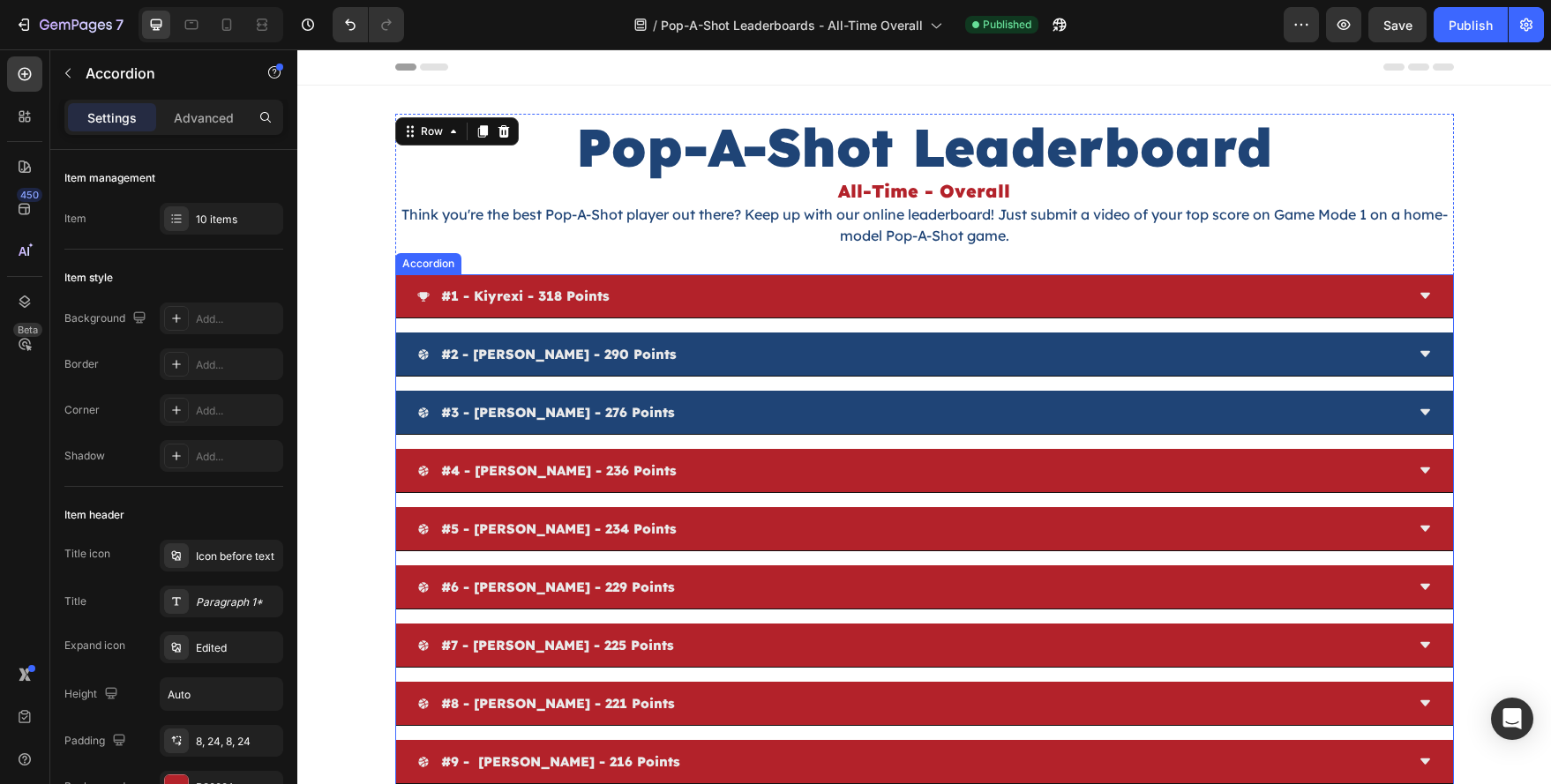
click at [703, 353] on div "#2 - cory persson - 290 points" at bounding box center [910, 354] width 987 height 29
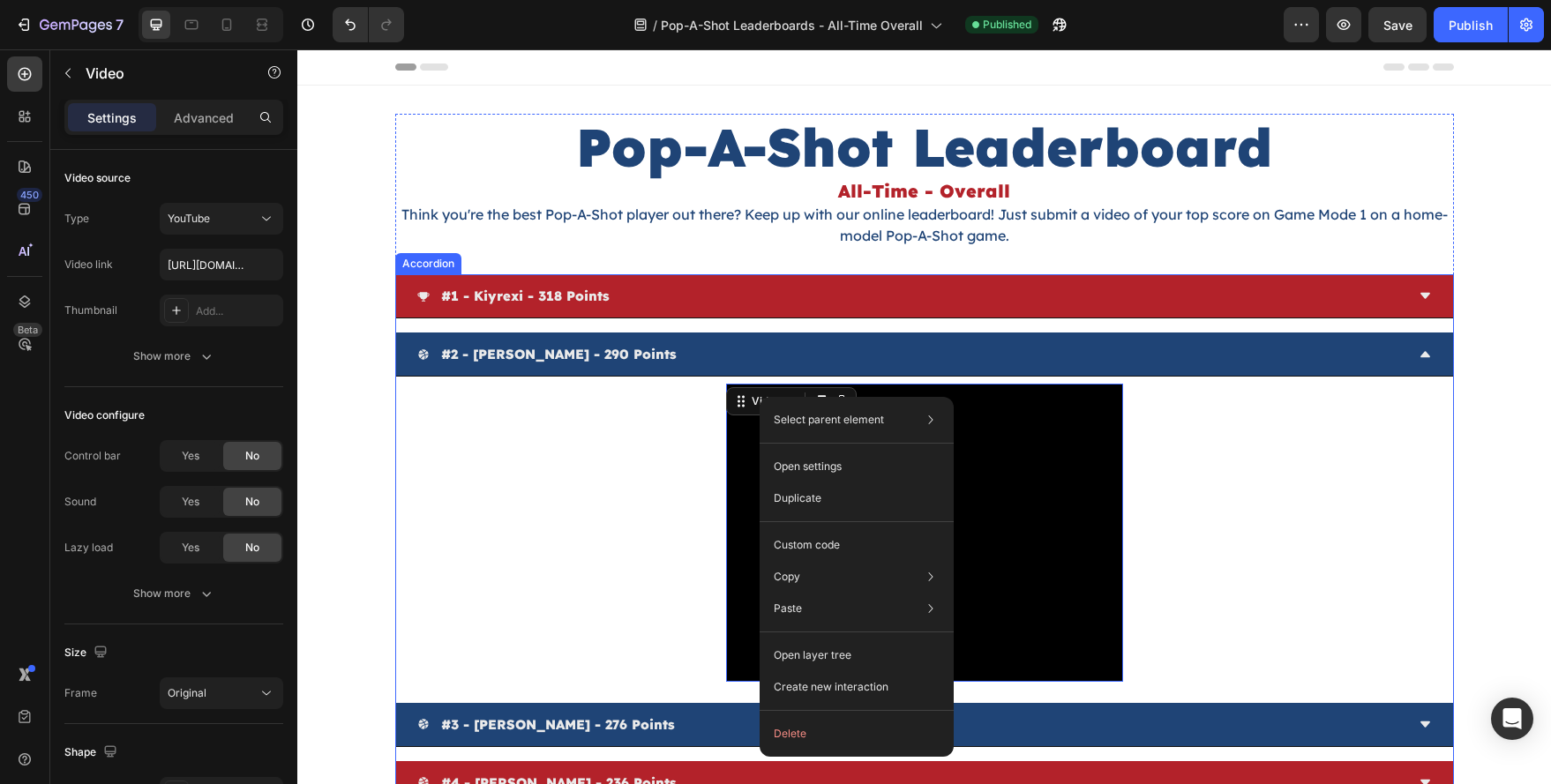
click at [586, 438] on div "Video 0" at bounding box center [924, 532] width 1015 height 298
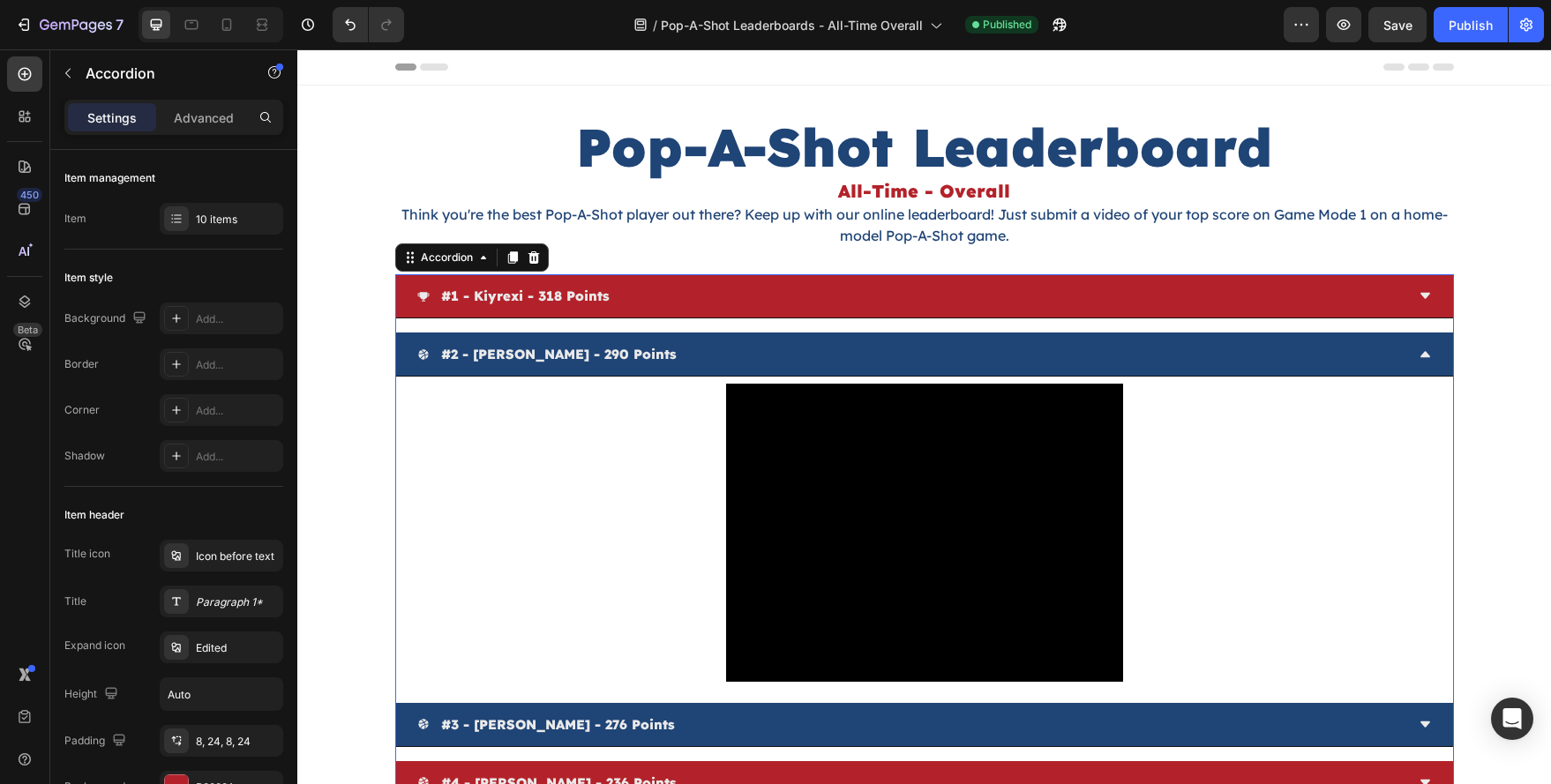
click at [734, 333] on div "#2 - cory persson - 290 points" at bounding box center [924, 354] width 1057 height 44
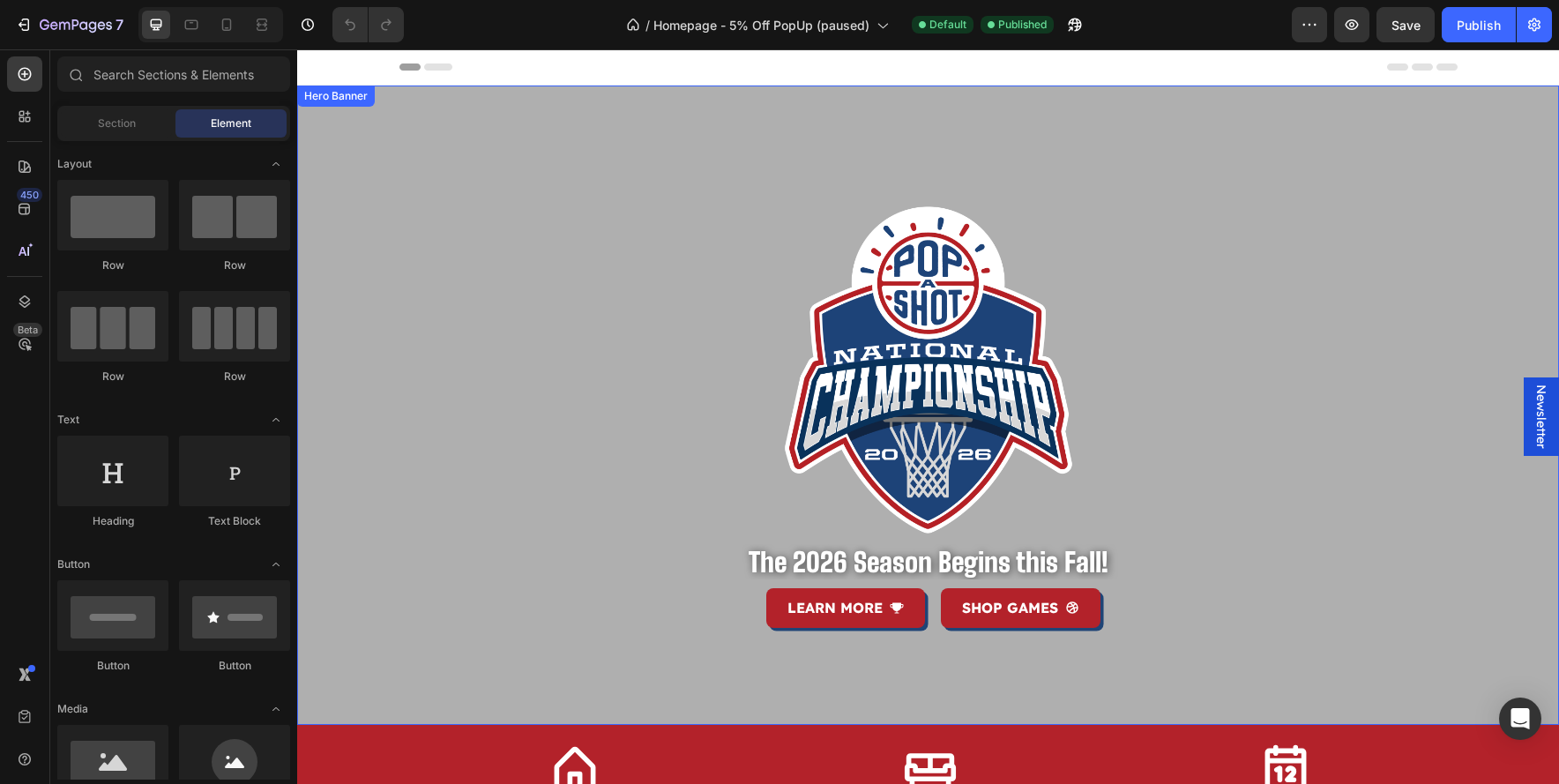
click at [831, 161] on div "Image The 2026 Season Begins this Fall! Heading LEARN MORE Button SHOP GAMES Bu…" at bounding box center [928, 405] width 1058 height 639
